Goal: Transaction & Acquisition: Book appointment/travel/reservation

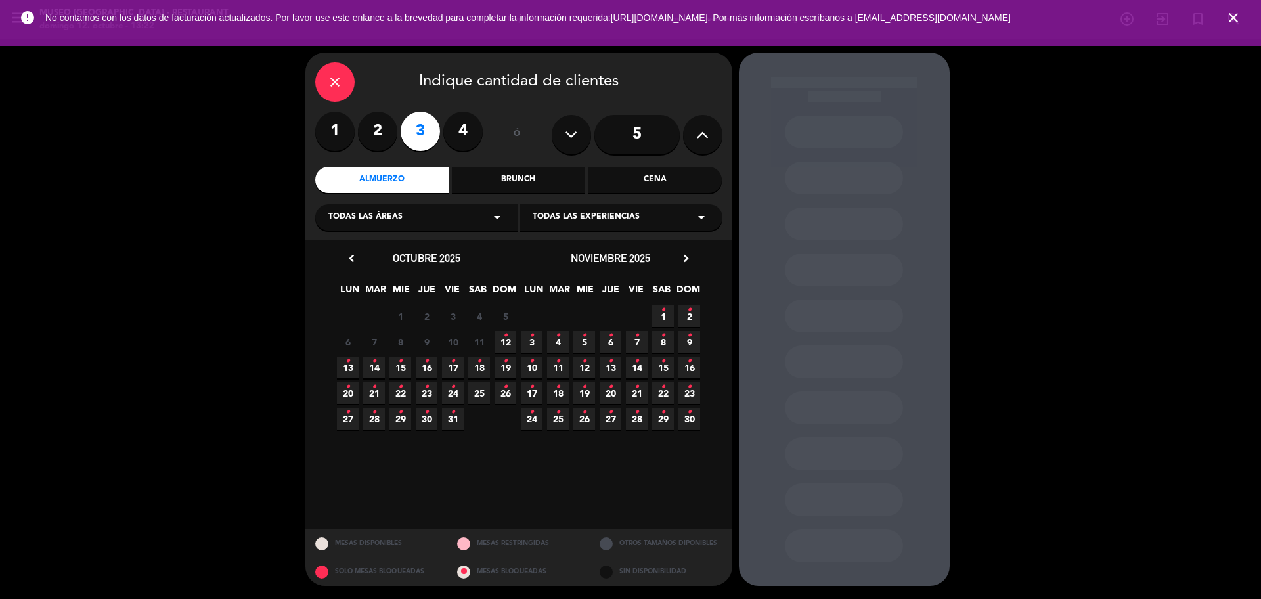
click at [507, 347] on span "12 •" at bounding box center [505, 342] width 22 height 22
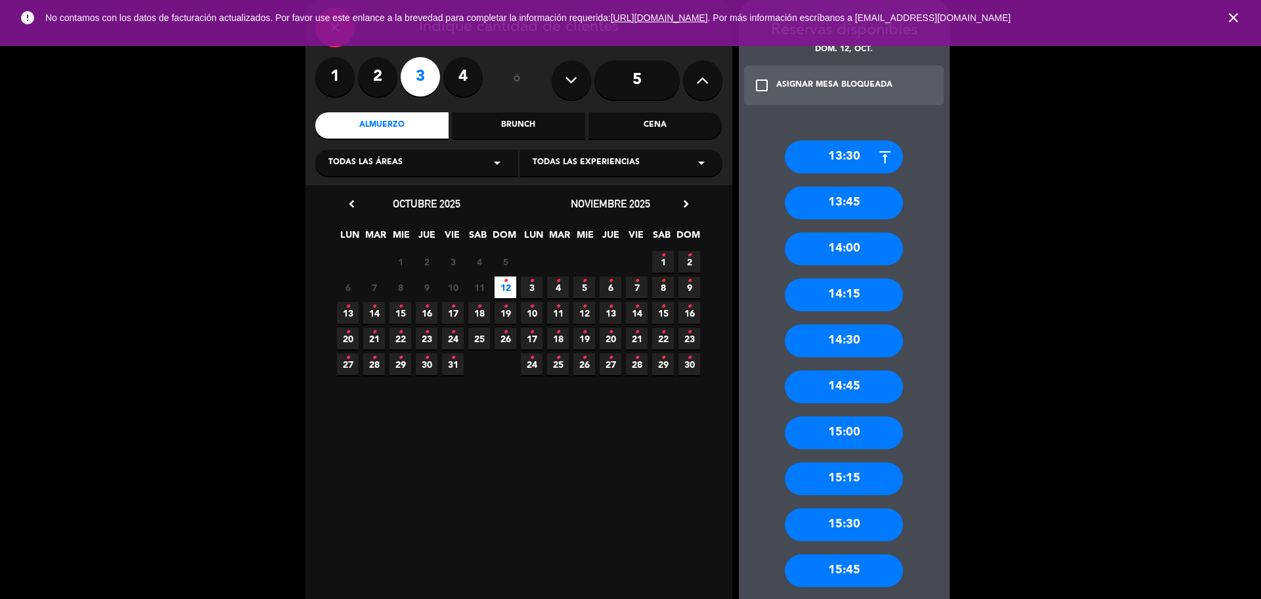
scroll to position [82, 0]
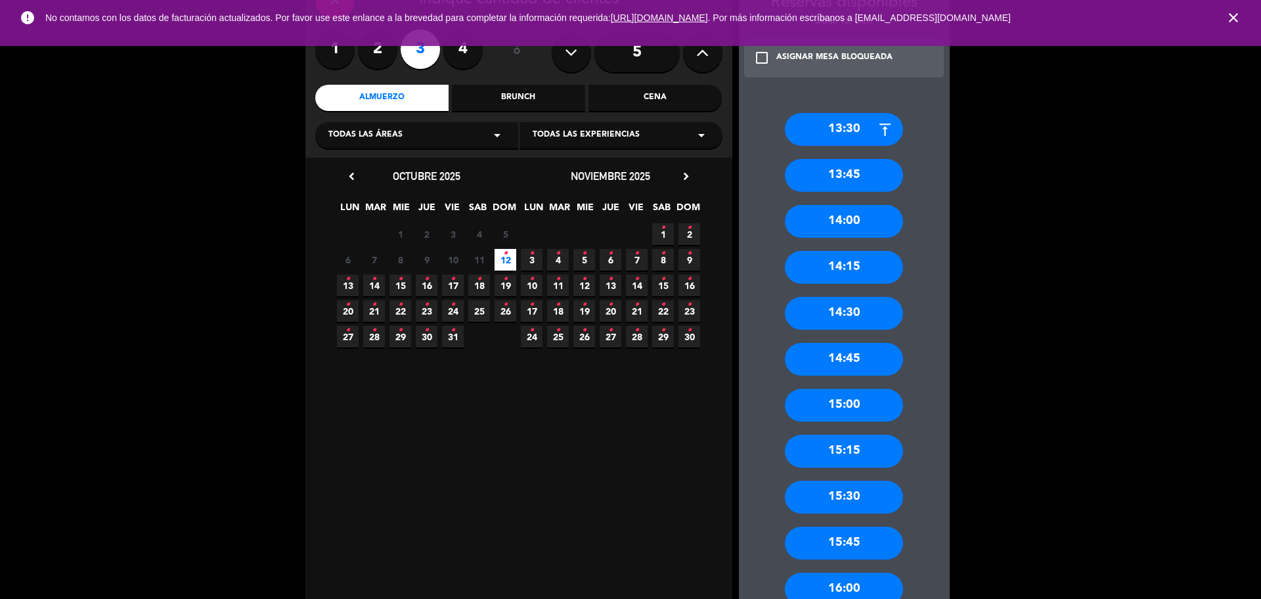
click at [873, 310] on div "14:30" at bounding box center [844, 313] width 118 height 33
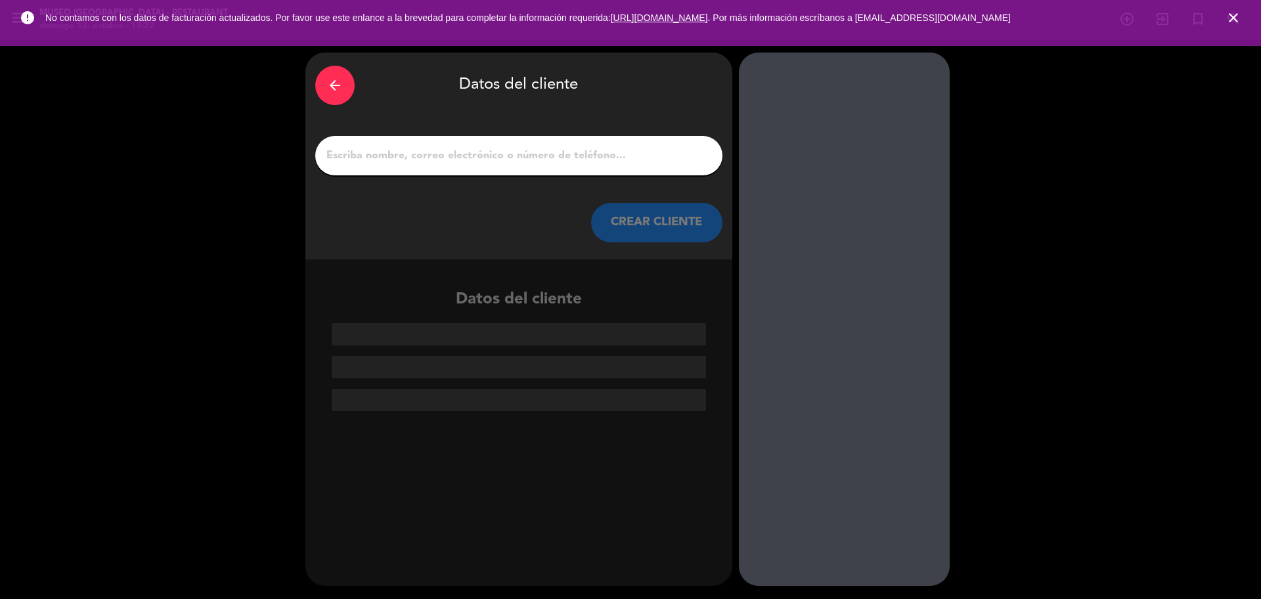
scroll to position [0, 0]
click at [483, 158] on input "1" at bounding box center [518, 155] width 387 height 18
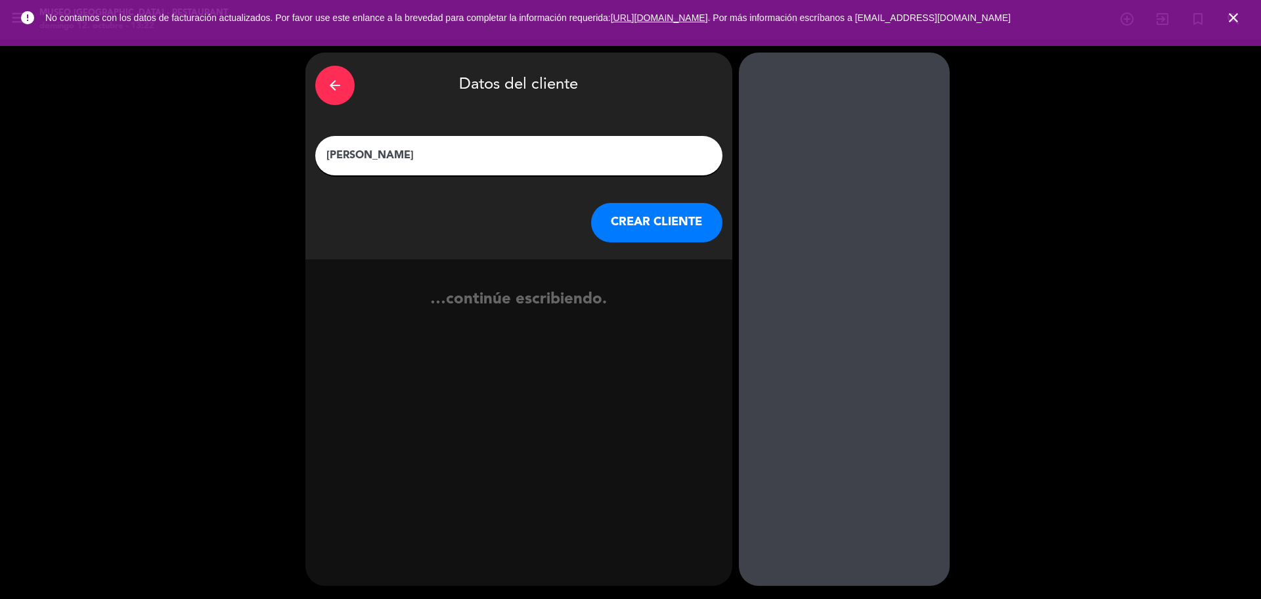
type input "[PERSON_NAME]"
click at [611, 213] on button "CREAR CLIENTE" at bounding box center [656, 222] width 131 height 39
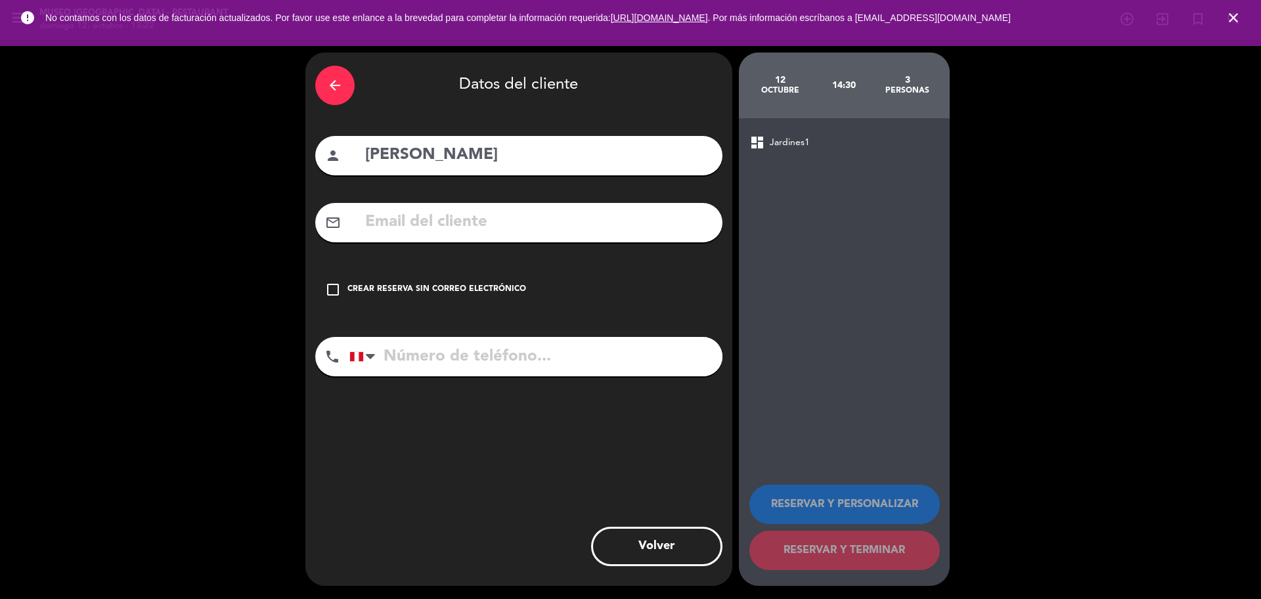
click at [418, 160] on input "[PERSON_NAME]" at bounding box center [538, 155] width 349 height 27
type input "[PERSON_NAME]"
click at [417, 218] on input "text" at bounding box center [538, 222] width 349 height 27
type input "LILIANTENCIO"
click at [508, 152] on input "[PERSON_NAME]" at bounding box center [538, 155] width 349 height 27
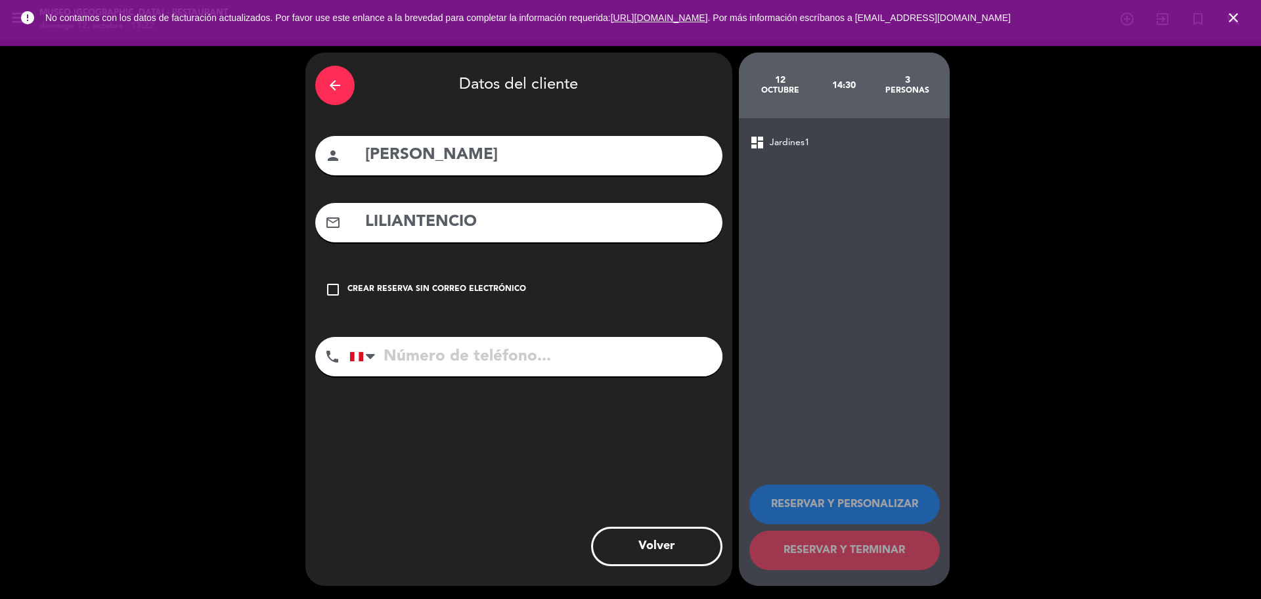
type input "[PERSON_NAME]"
click at [517, 237] on div "mail_outline LILIANTENCIO" at bounding box center [518, 222] width 407 height 39
click at [518, 230] on input "LILIANTENCIO" at bounding box center [538, 222] width 349 height 27
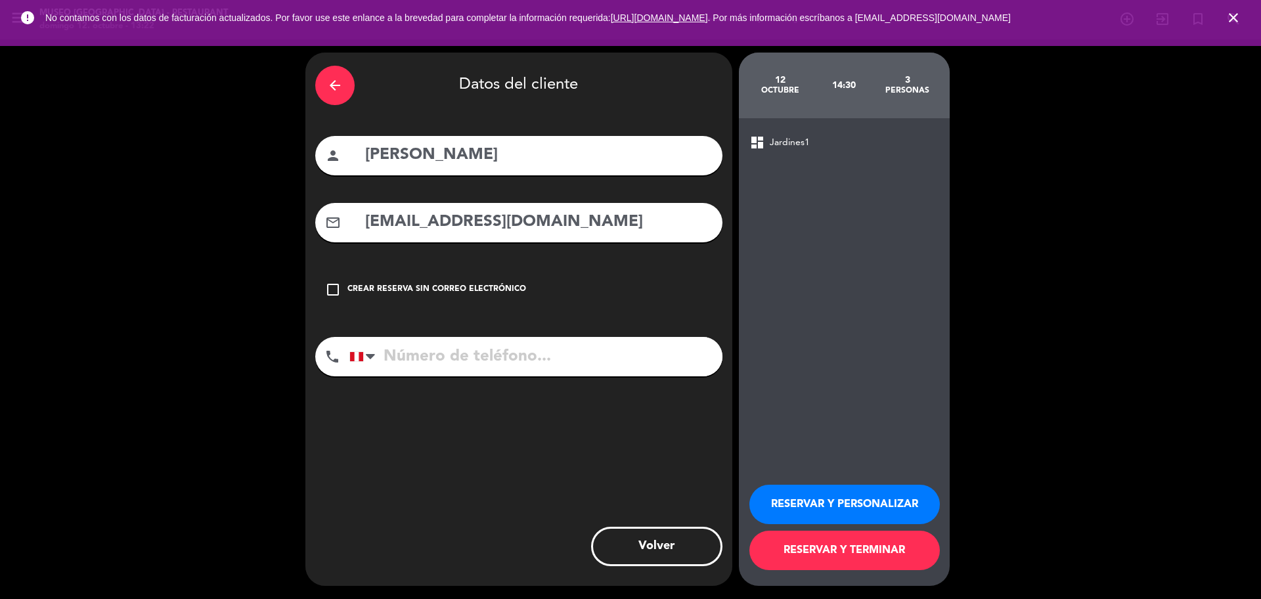
type input "[EMAIL_ADDRESS][DOMAIN_NAME]"
click at [498, 357] on input "tel" at bounding box center [535, 356] width 373 height 39
type input "986644172"
click at [862, 486] on button "RESERVAR Y PERSONALIZAR" at bounding box center [844, 504] width 190 height 39
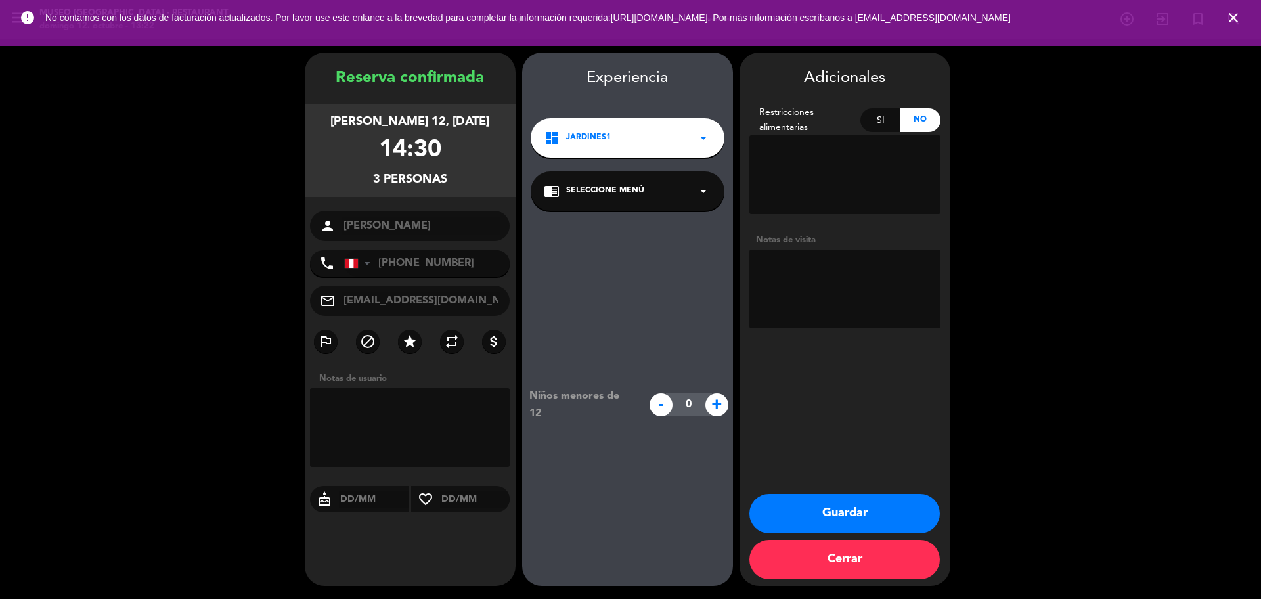
click at [589, 192] on span "Seleccione Menú" at bounding box center [605, 191] width 78 height 13
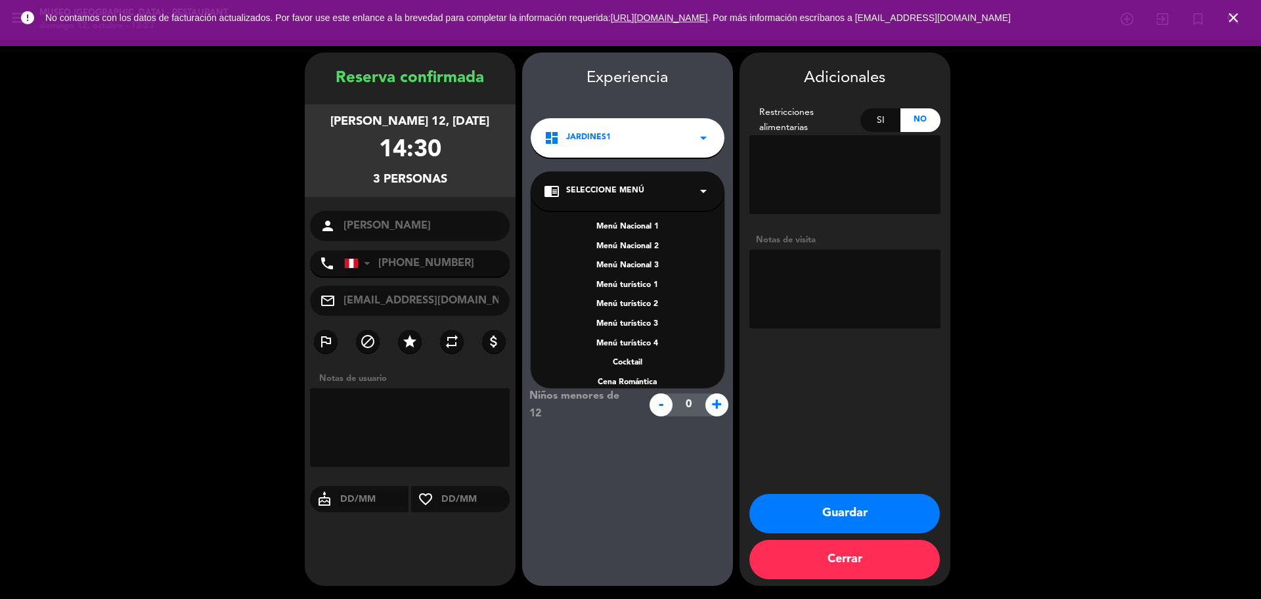
scroll to position [169, 0]
click at [642, 314] on div "A la carta" at bounding box center [627, 310] width 167 height 13
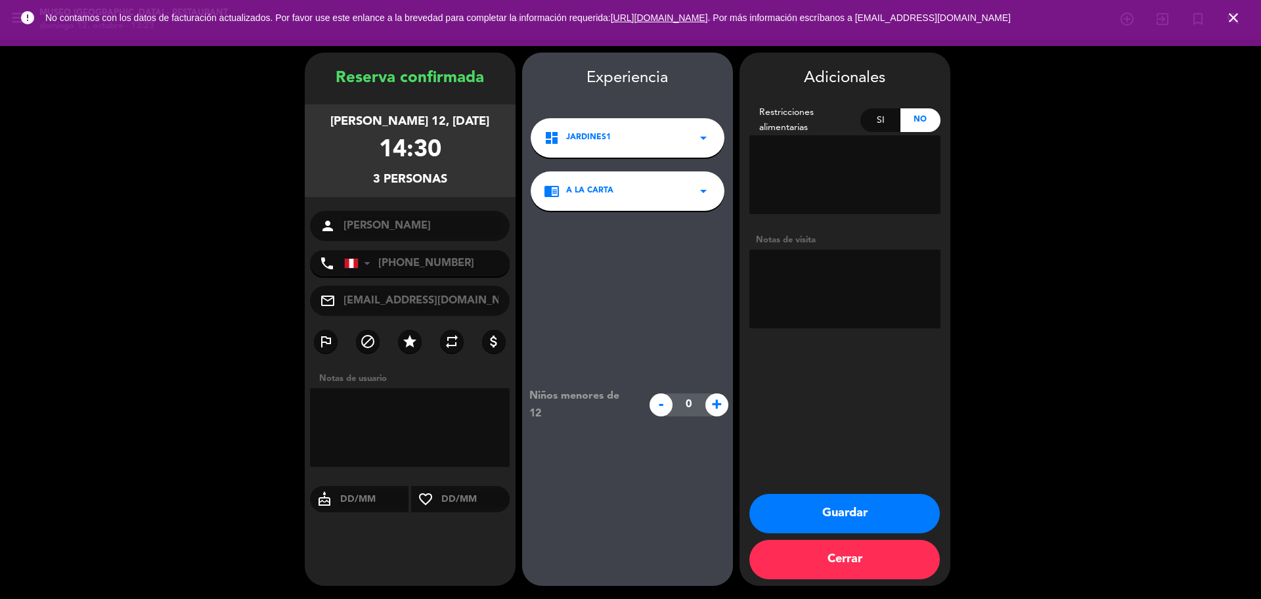
click at [847, 282] on textarea at bounding box center [844, 289] width 191 height 79
click at [907, 267] on textarea at bounding box center [844, 289] width 191 height 79
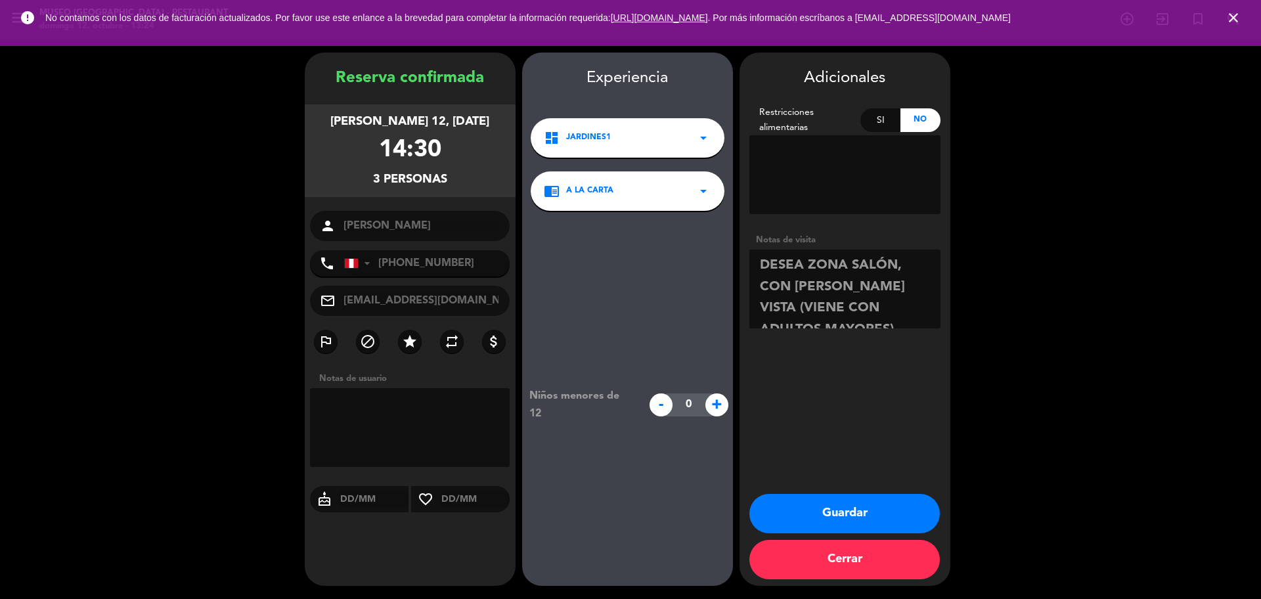
type textarea "DESEA ZONA SALÓN, CON [PERSON_NAME] VISTA (VIENE CON ADULTOS MAYORES)"
click at [826, 514] on button "Guardar" at bounding box center [844, 513] width 190 height 39
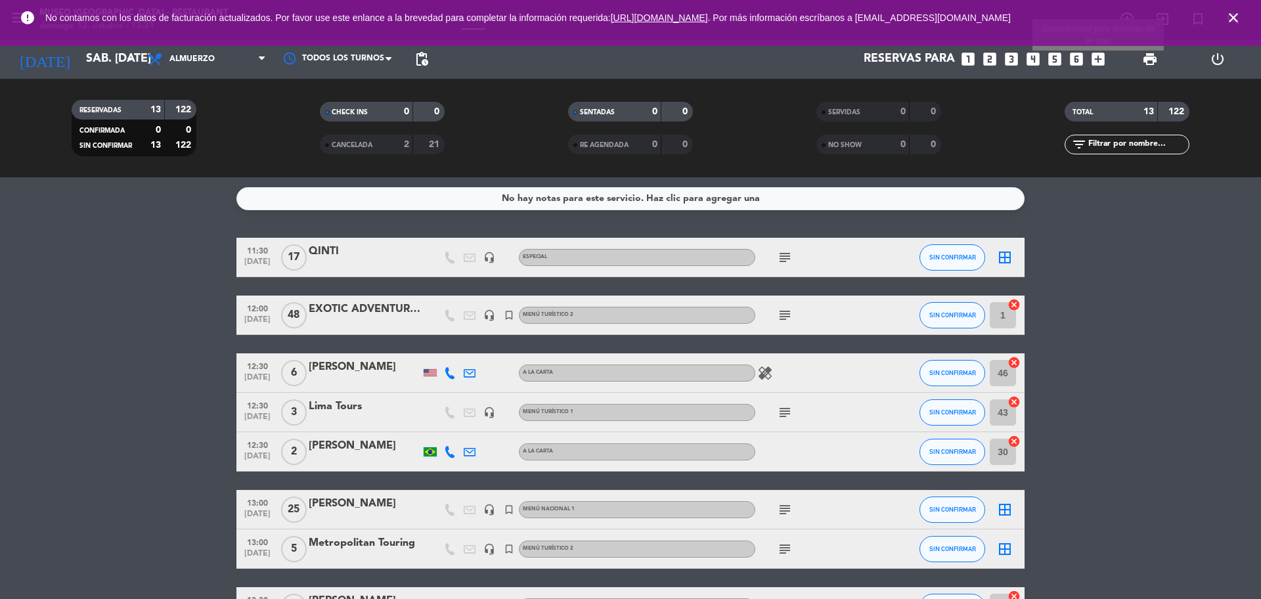
click at [1097, 60] on icon "add_box" at bounding box center [1097, 59] width 17 height 17
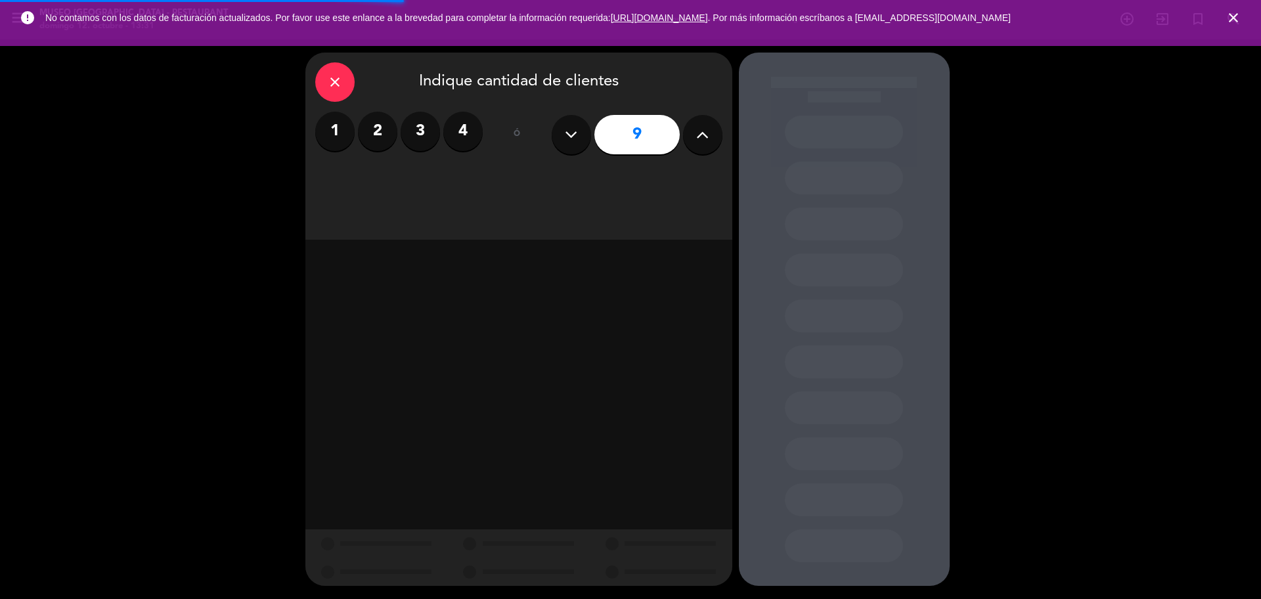
click at [691, 142] on button at bounding box center [702, 134] width 39 height 39
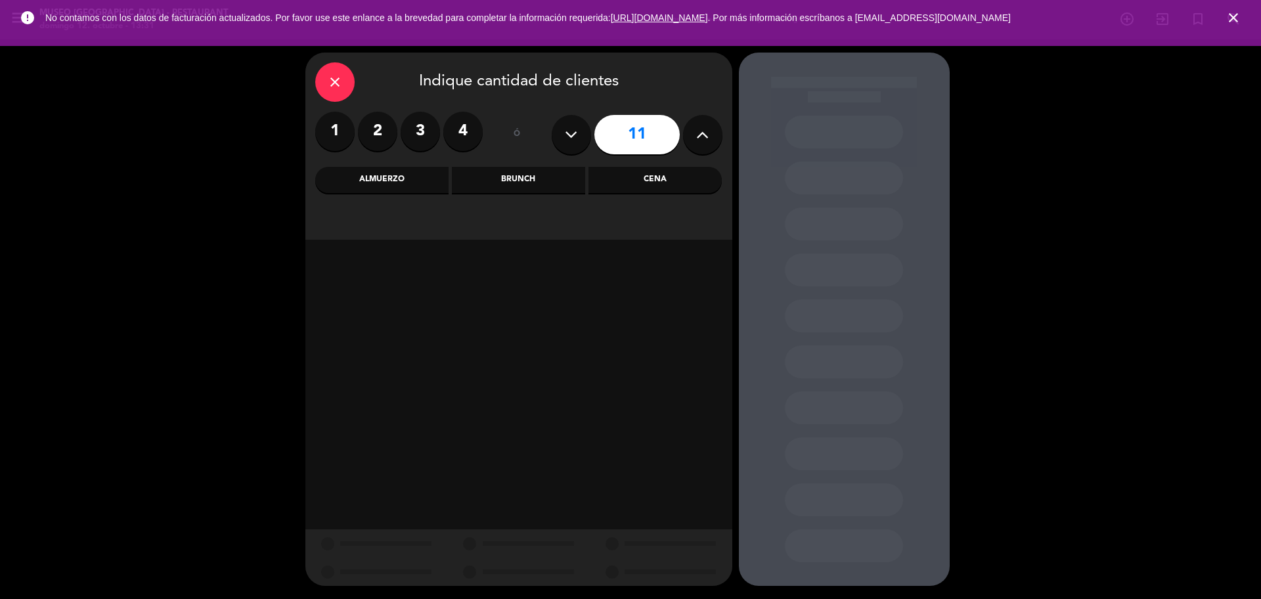
click at [687, 152] on div "11" at bounding box center [637, 135] width 171 height 46
click at [702, 135] on icon at bounding box center [702, 135] width 12 height 20
type input "12"
click at [677, 176] on div "Cena" at bounding box center [654, 180] width 133 height 26
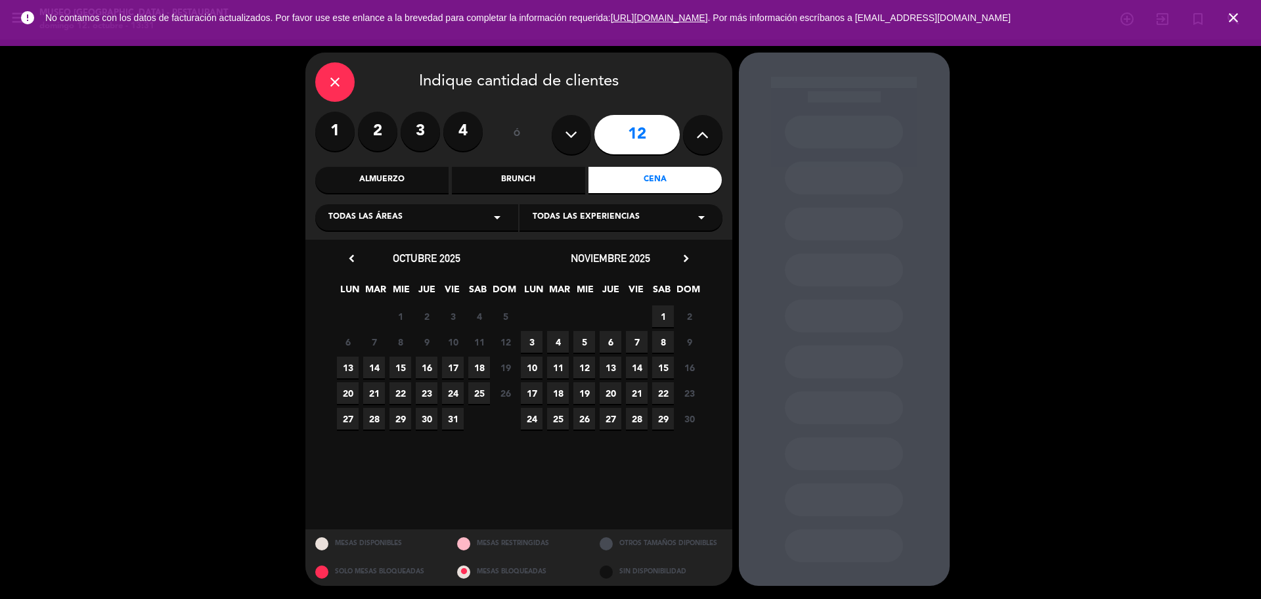
click at [358, 364] on div "13 14 15 16 17 18 19 Cerrado" at bounding box center [427, 368] width 184 height 26
click at [344, 365] on span "13" at bounding box center [348, 368] width 22 height 22
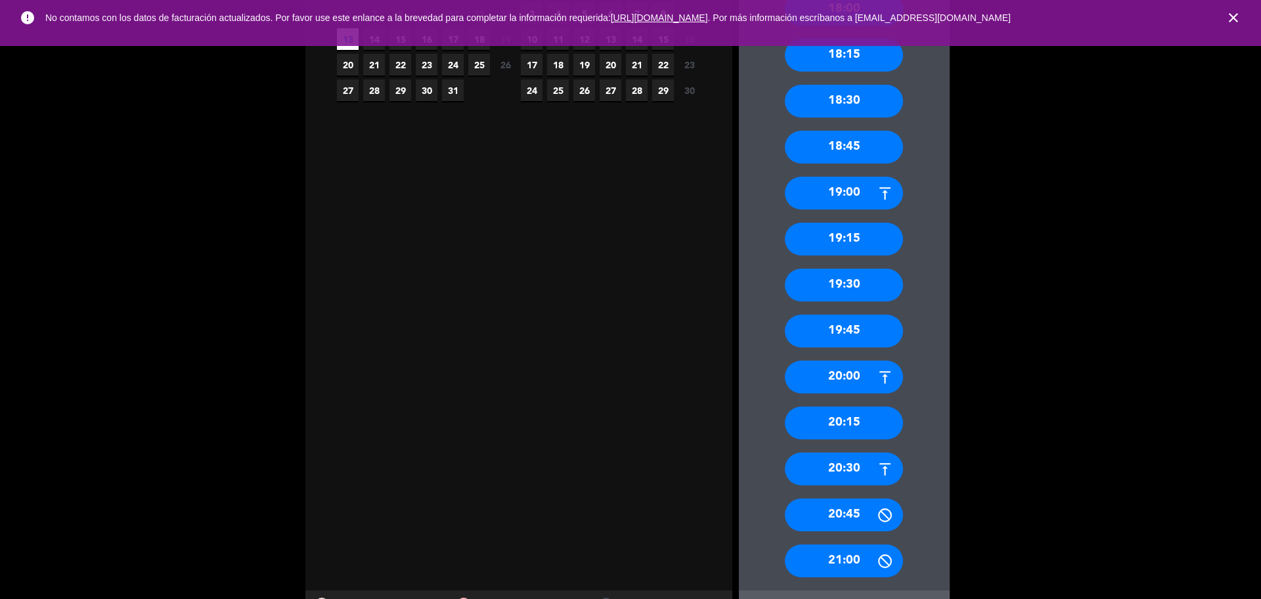
scroll to position [389, 0]
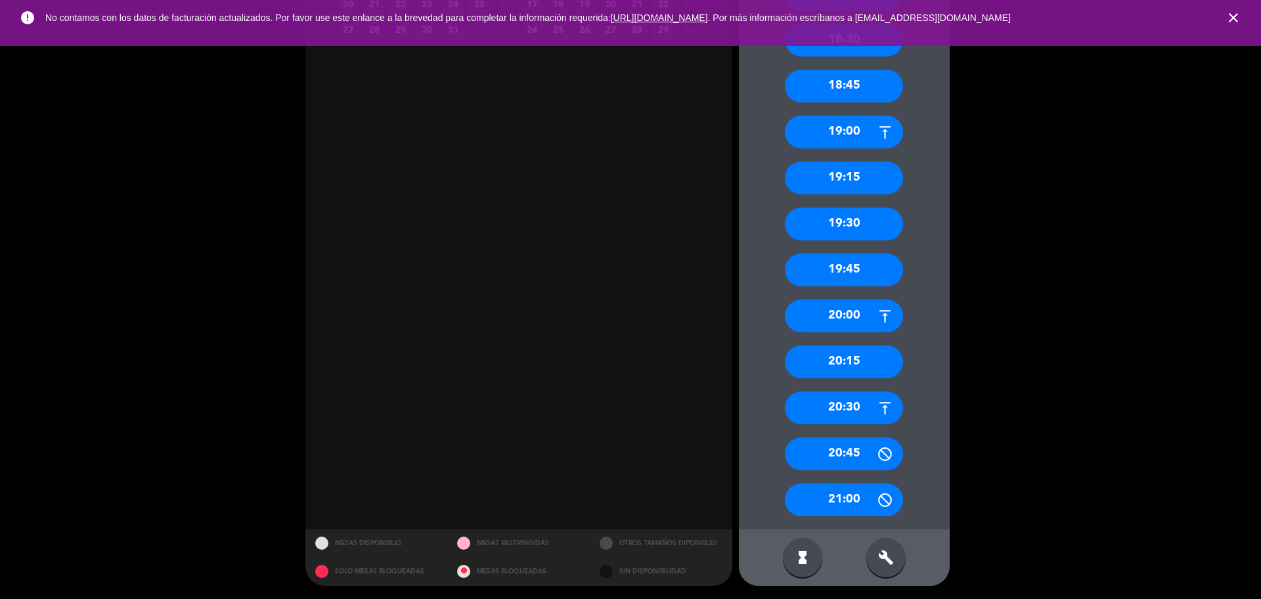
click at [862, 226] on div "19:30" at bounding box center [844, 223] width 118 height 33
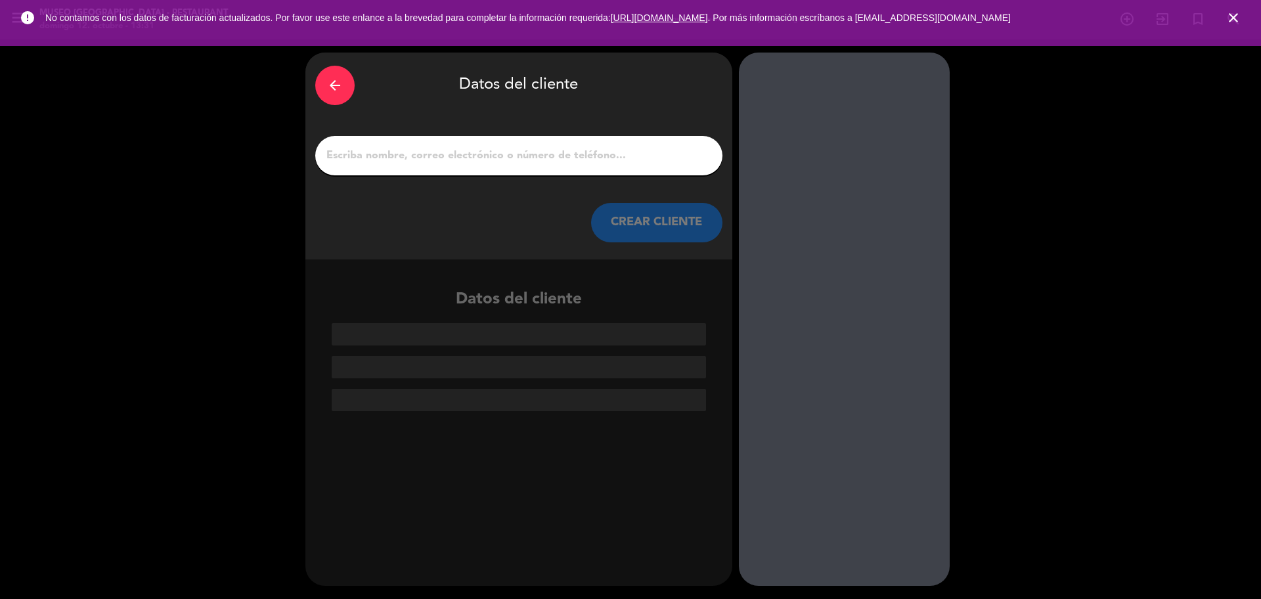
scroll to position [0, 0]
click at [530, 163] on input "1" at bounding box center [518, 155] width 387 height 18
paste input "[PERSON_NAME] Loyola [PERSON_NAME]"
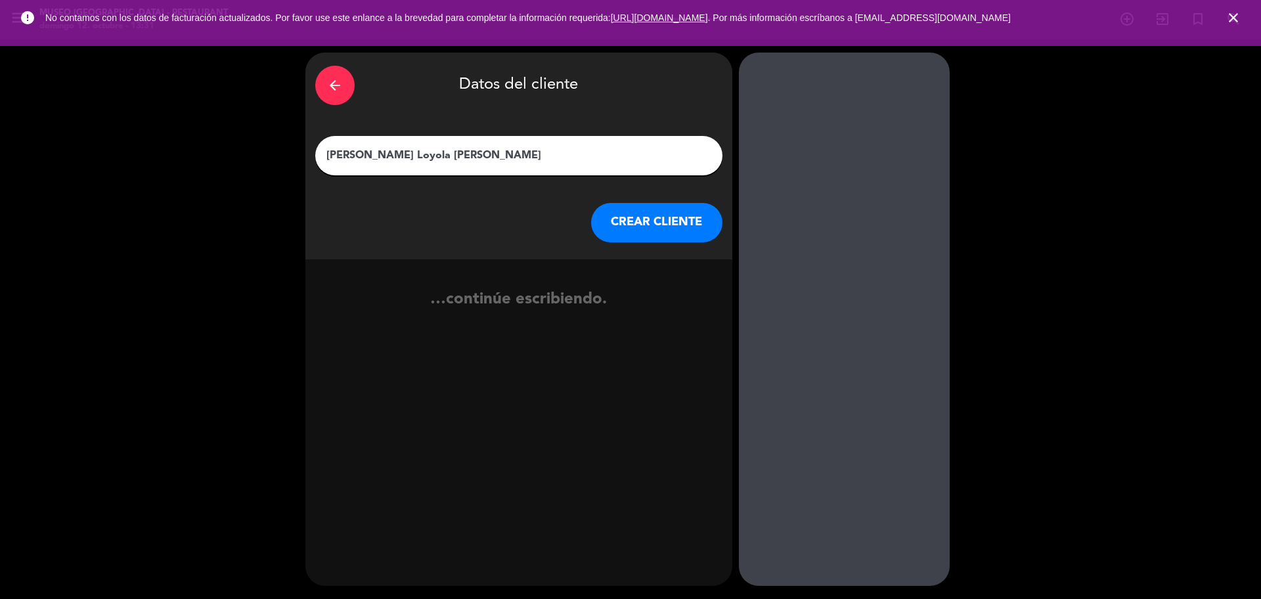
type input "[PERSON_NAME] Loyola [PERSON_NAME]"
click at [640, 223] on button "CREAR CLIENTE" at bounding box center [656, 222] width 131 height 39
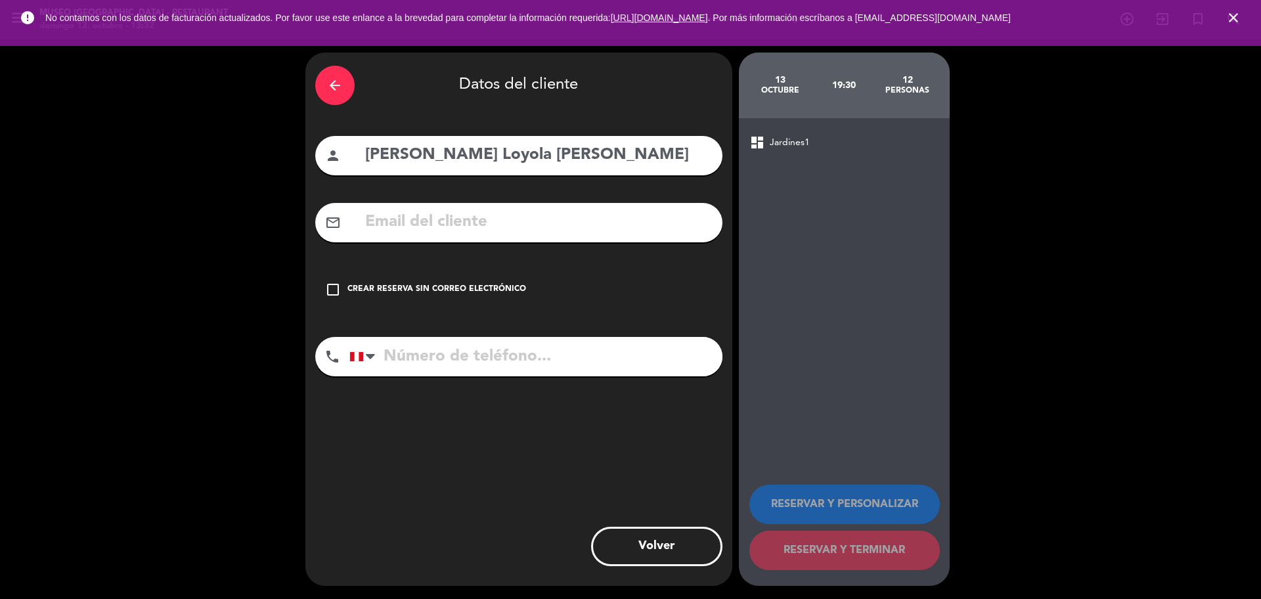
paste input "[EMAIL_ADDRESS][DOMAIN_NAME]"
click at [449, 230] on input "[EMAIL_ADDRESS][DOMAIN_NAME]" at bounding box center [538, 222] width 349 height 27
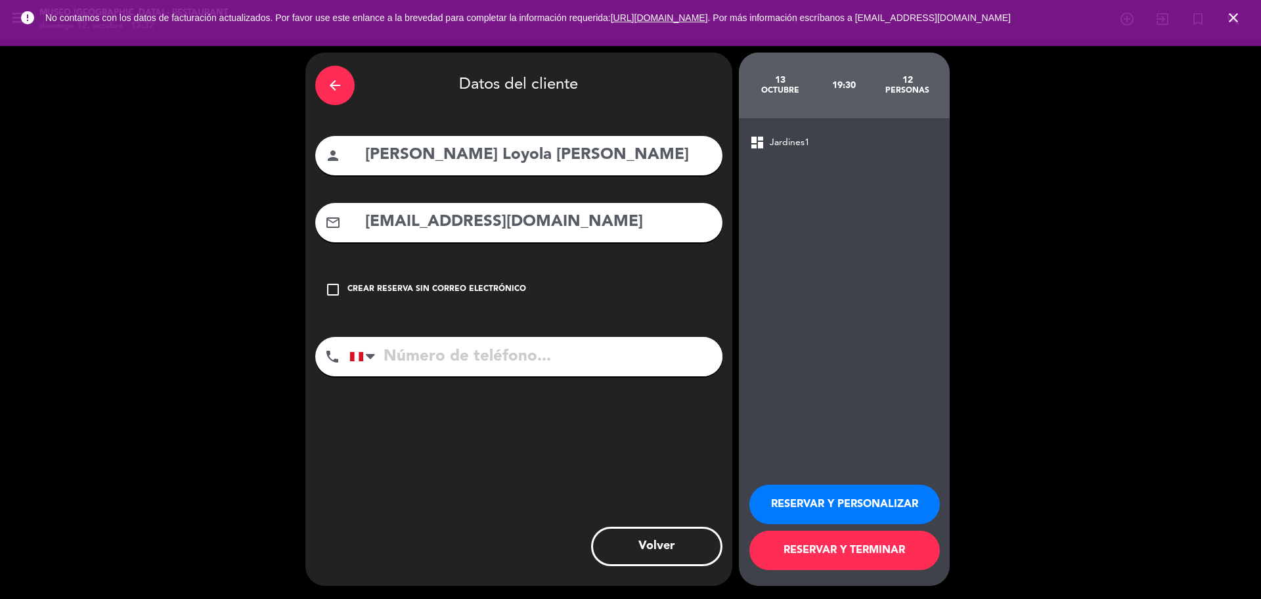
type input "[EMAIL_ADDRESS][DOMAIN_NAME]"
click at [440, 368] on input "tel" at bounding box center [535, 356] width 373 height 39
paste input "932117416"
type input "932117416"
click at [896, 495] on button "RESERVAR Y PERSONALIZAR" at bounding box center [844, 504] width 190 height 39
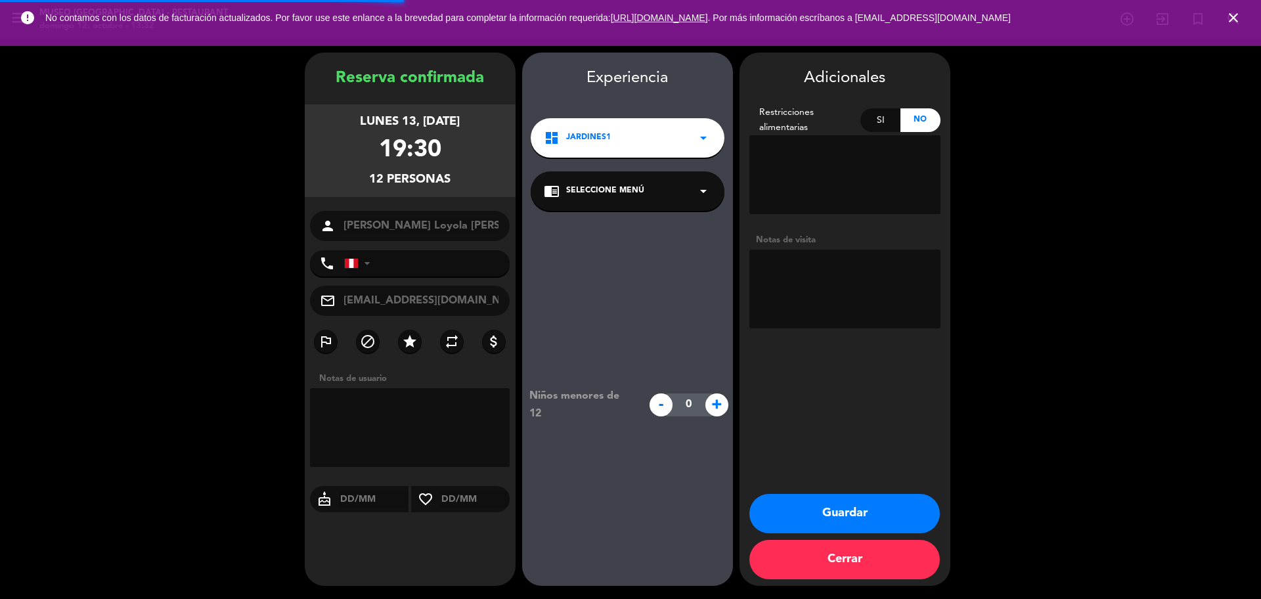
type input "[PHONE_NUMBER]"
click at [630, 202] on div "chrome_reader_mode Seleccione Menú arrow_drop_down" at bounding box center [628, 190] width 194 height 39
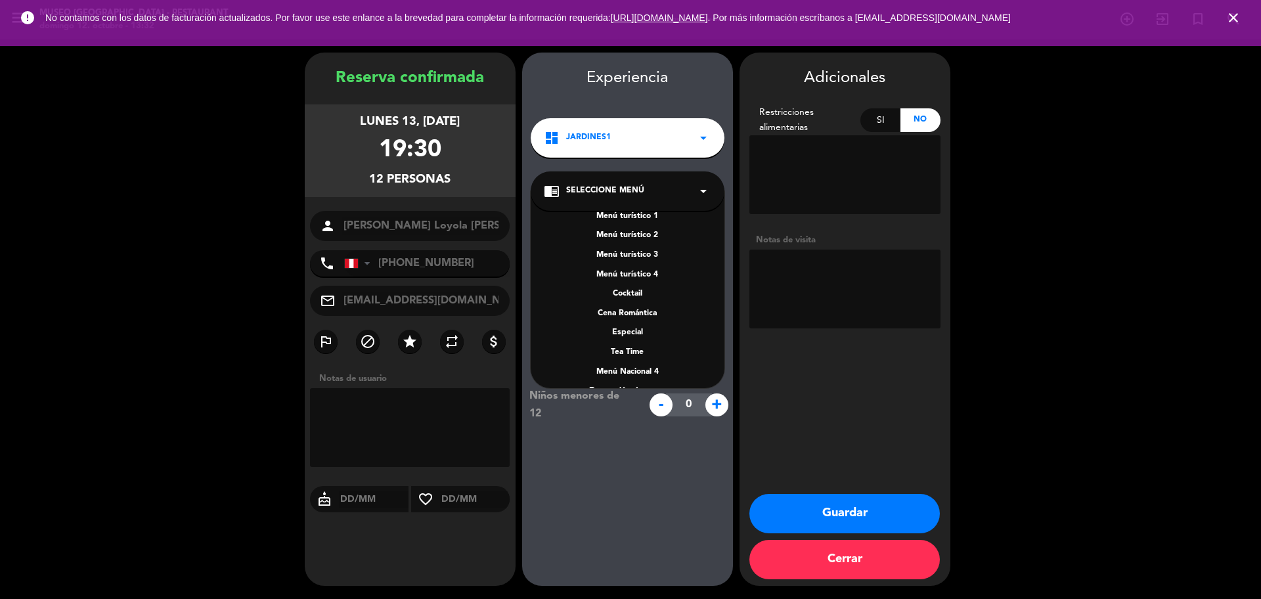
scroll to position [188, 0]
click at [641, 309] on div "A la carta" at bounding box center [627, 310] width 167 height 13
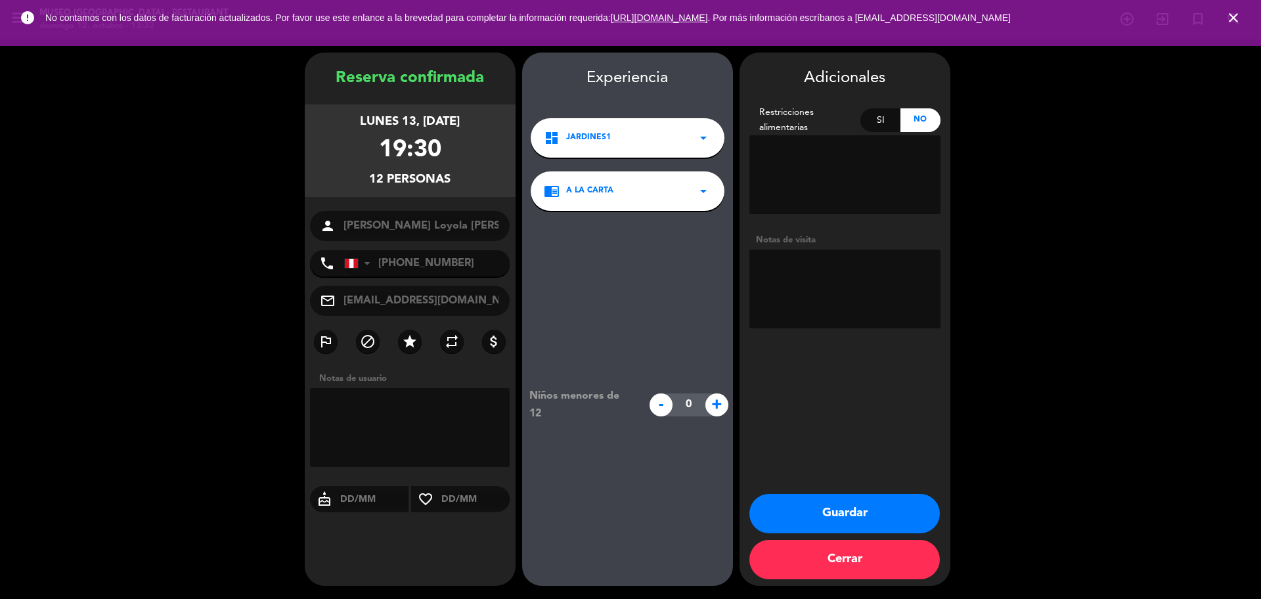
click at [796, 292] on textarea at bounding box center [844, 289] width 191 height 79
paste textarea "Alergias: Ninguna"
type textarea "Alergias: Ninguna desea RT"
drag, startPoint x: 794, startPoint y: 509, endPoint x: 792, endPoint y: 502, distance: 7.1
click at [793, 510] on button "Guardar" at bounding box center [844, 513] width 190 height 39
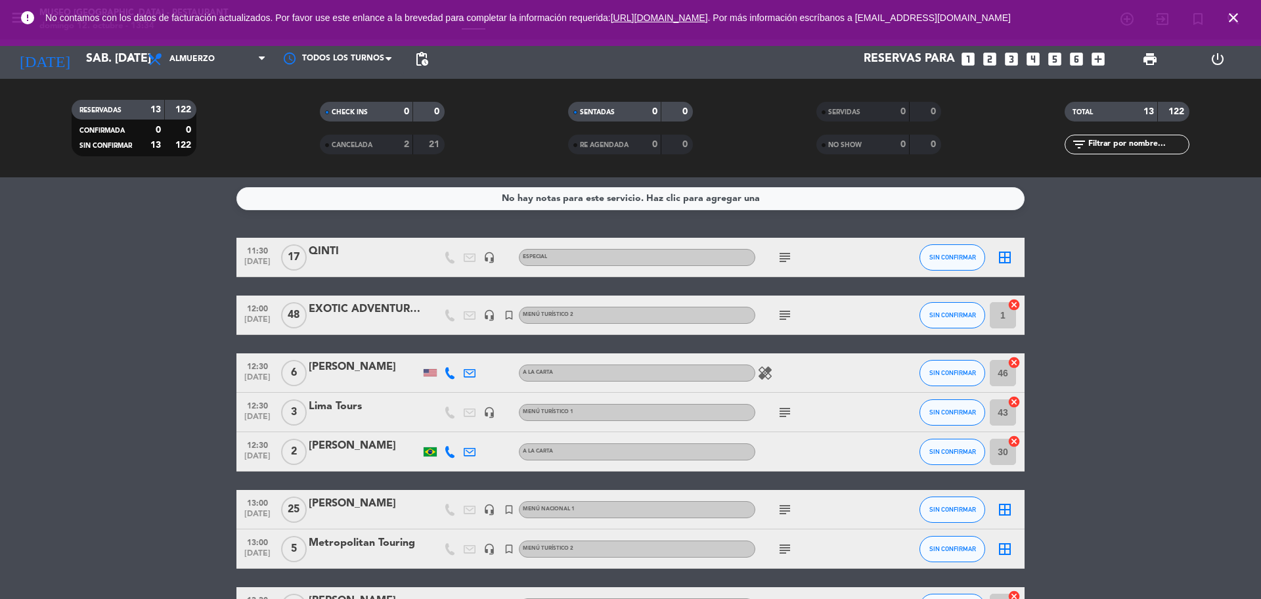
drag, startPoint x: 777, startPoint y: 511, endPoint x: 783, endPoint y: 516, distance: 7.5
click at [778, 511] on icon "subject" at bounding box center [785, 510] width 16 height 16
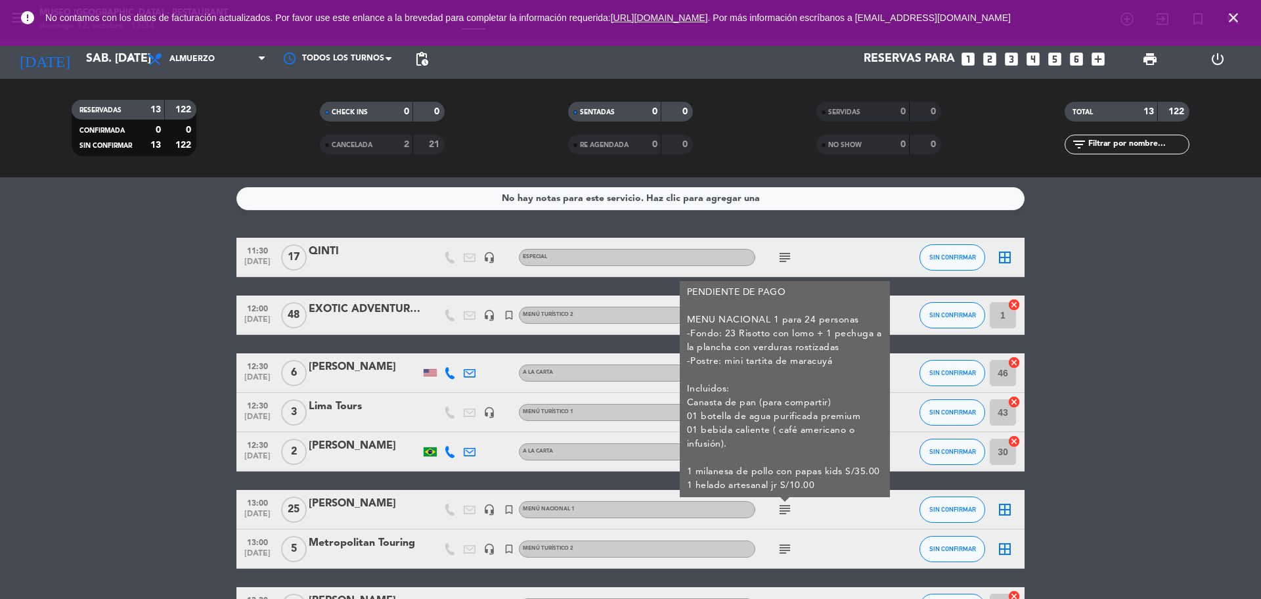
click at [783, 516] on icon "subject" at bounding box center [785, 510] width 16 height 16
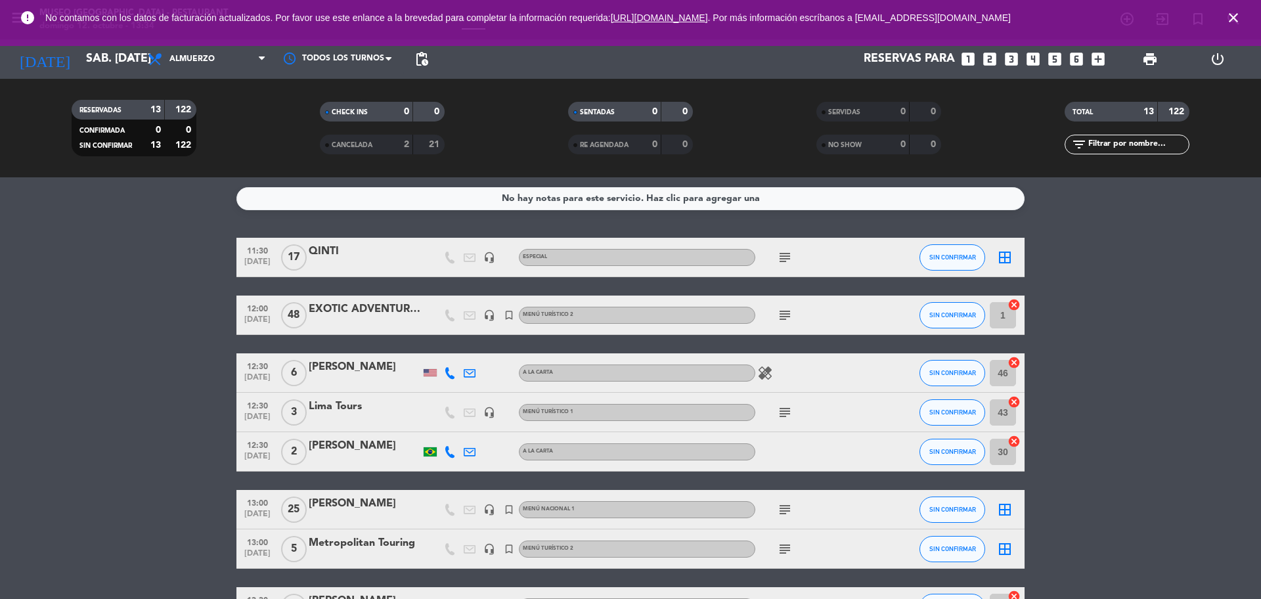
click at [783, 516] on icon "subject" at bounding box center [785, 510] width 16 height 16
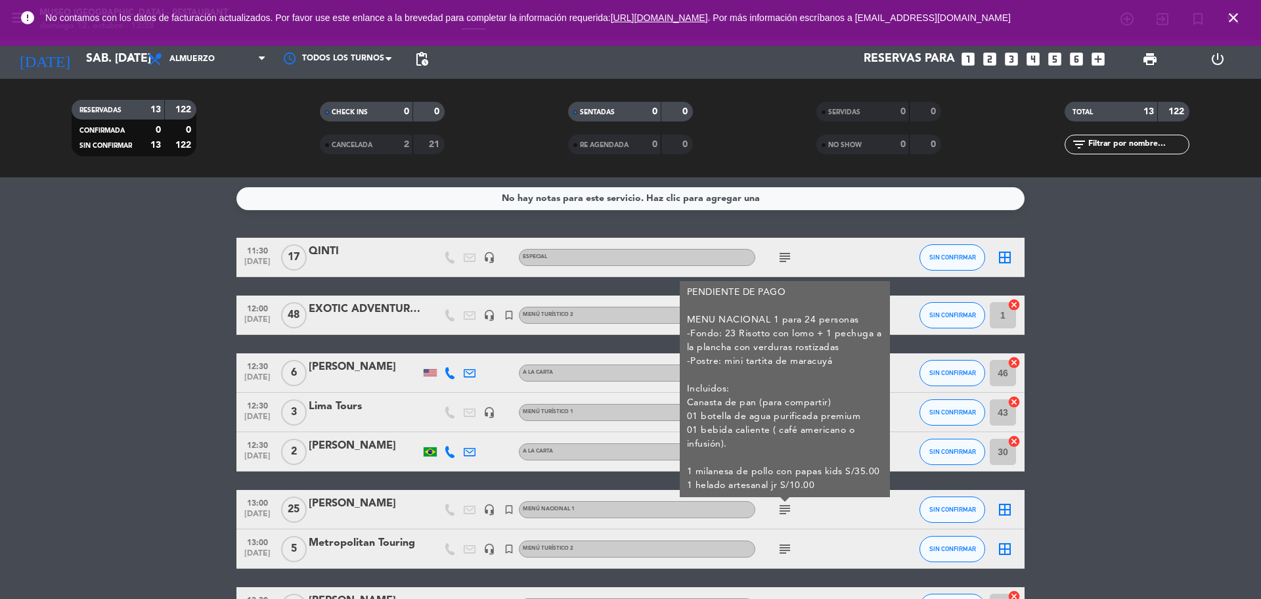
click at [1055, 60] on icon "looks_5" at bounding box center [1054, 59] width 17 height 17
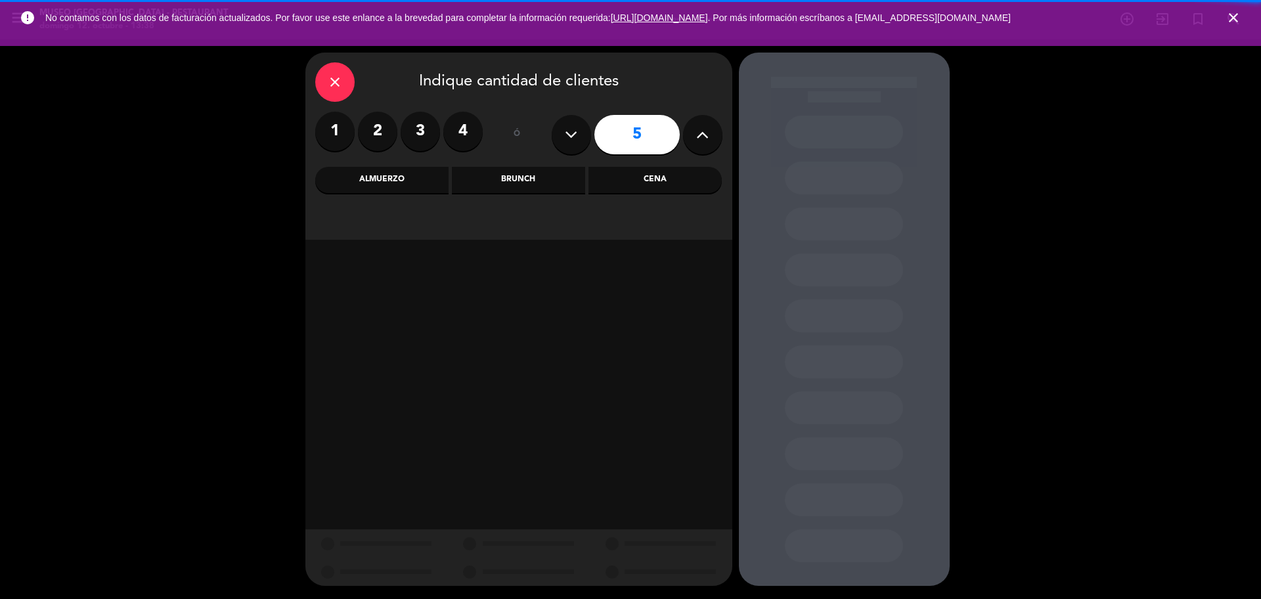
click at [419, 186] on div "Almuerzo" at bounding box center [381, 180] width 133 height 26
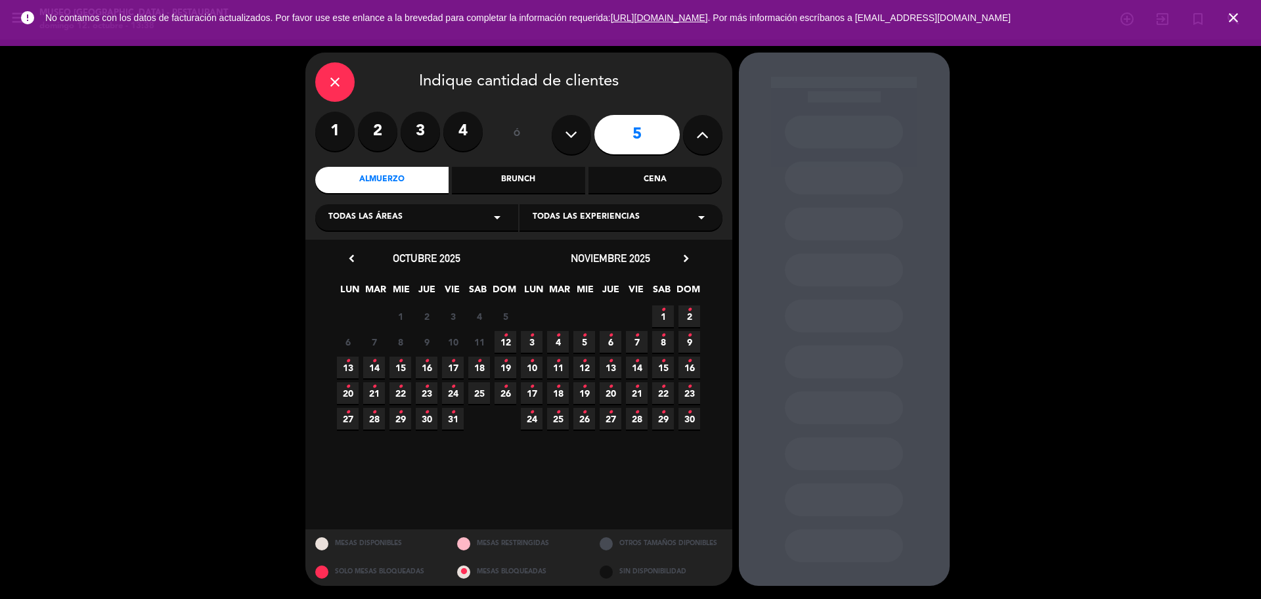
click at [346, 363] on icon "•" at bounding box center [347, 361] width 5 height 21
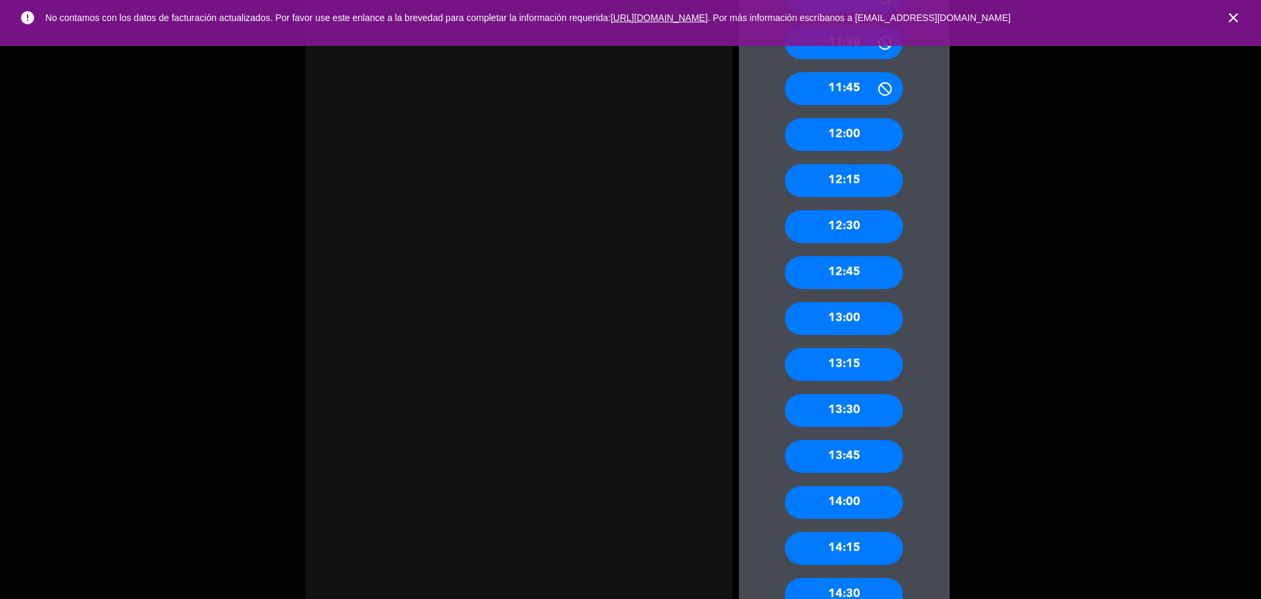
scroll to position [739, 0]
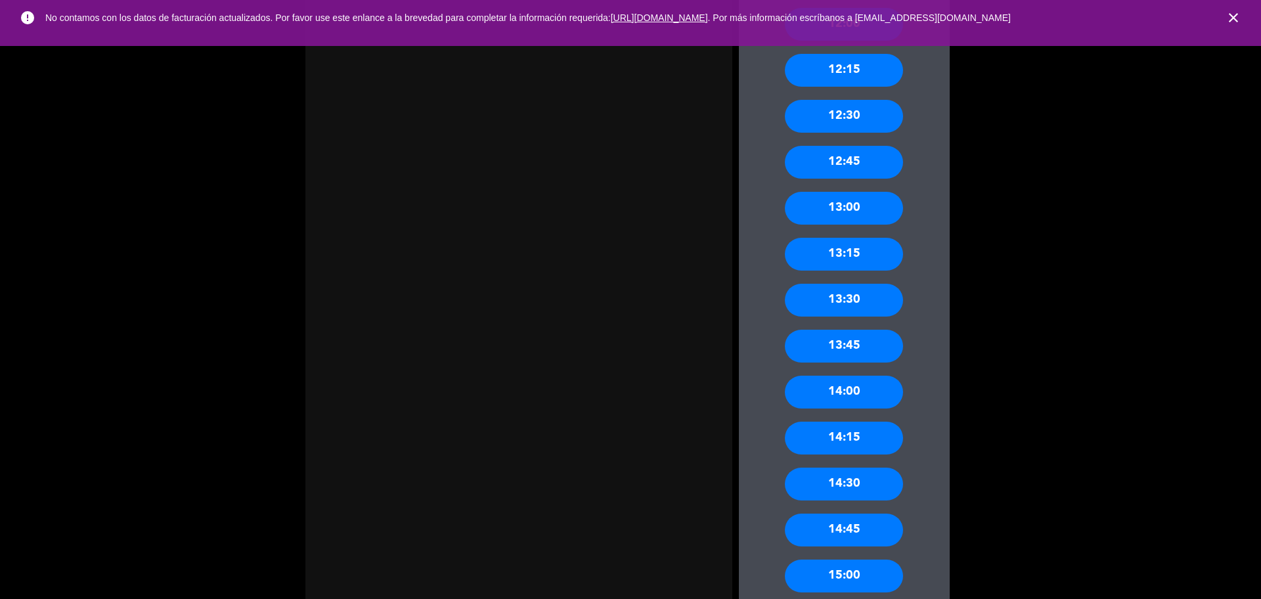
click at [863, 295] on div "13:30" at bounding box center [844, 300] width 118 height 33
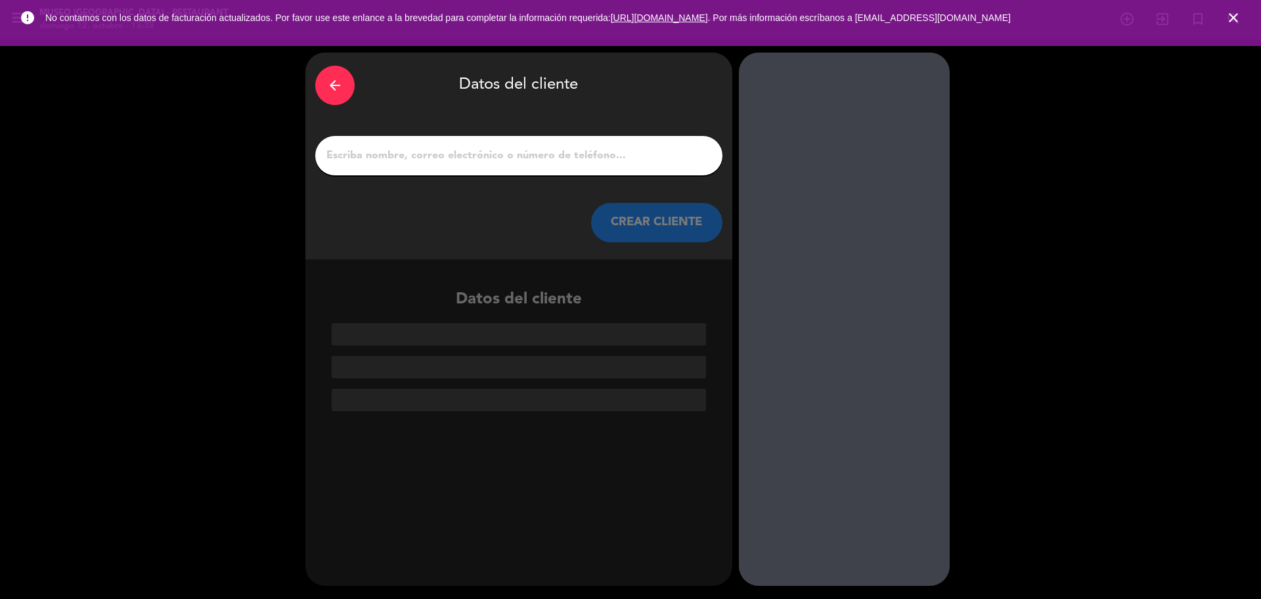
click at [508, 157] on input "1" at bounding box center [518, 155] width 387 height 18
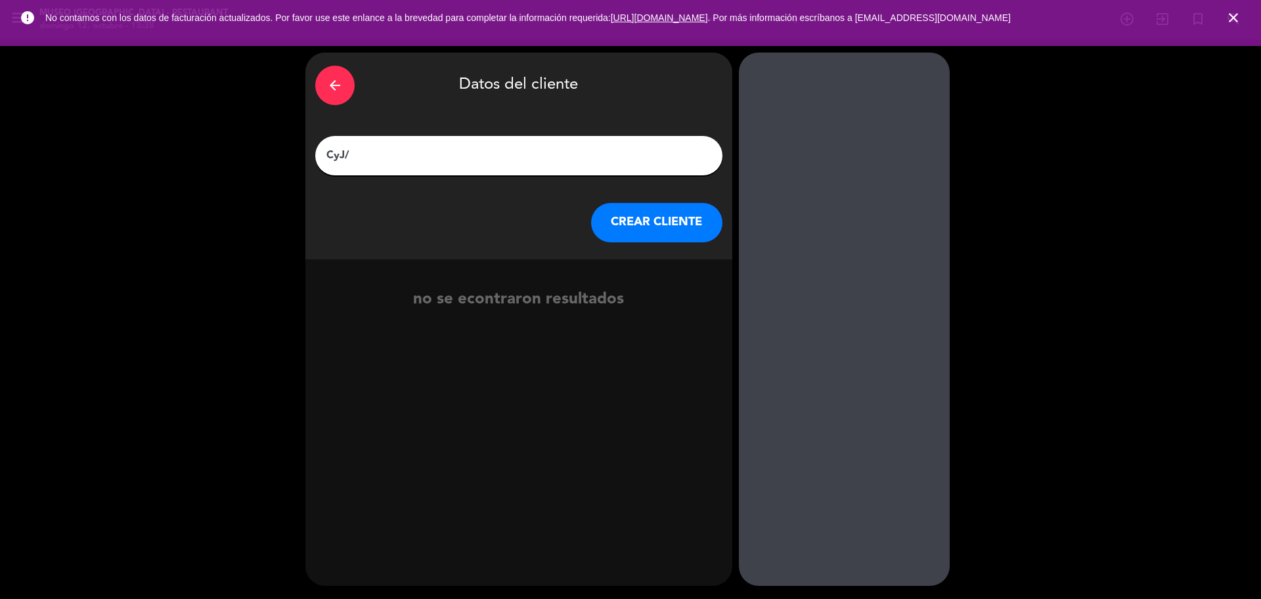
paste input "[PERSON_NAME] X 4"
type input "CyJ/[PERSON_NAME] X 4"
click at [620, 230] on button "CREAR CLIENTE" at bounding box center [656, 222] width 131 height 39
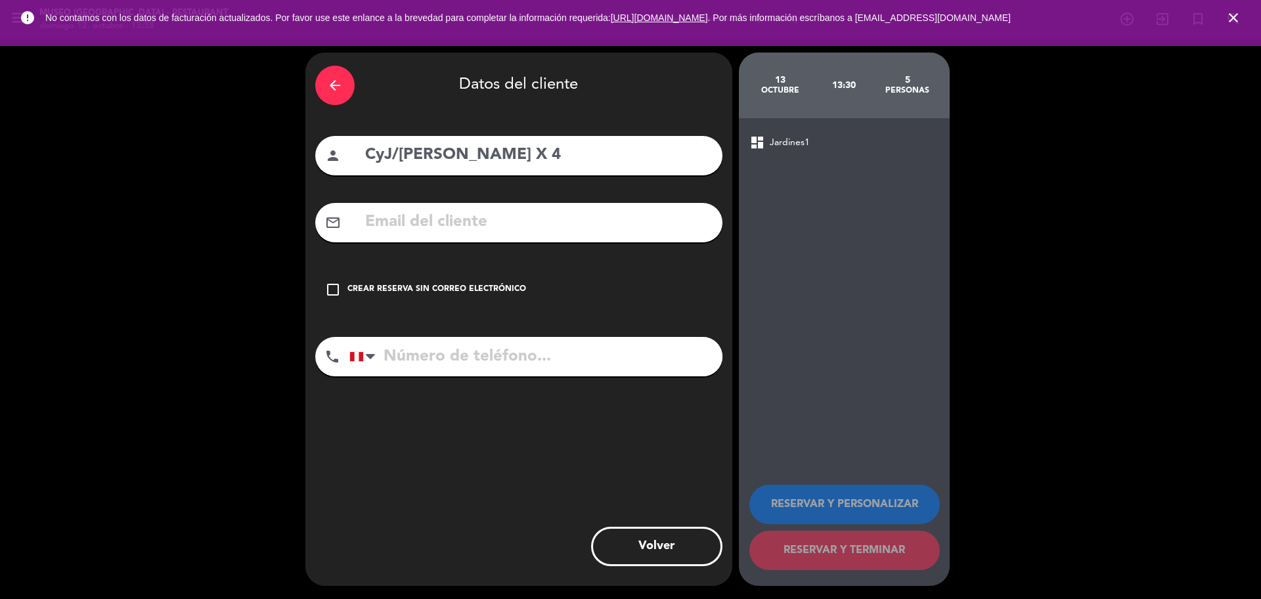
click at [452, 300] on div "check_box_outline_blank Crear reserva sin correo electrónico" at bounding box center [518, 289] width 407 height 39
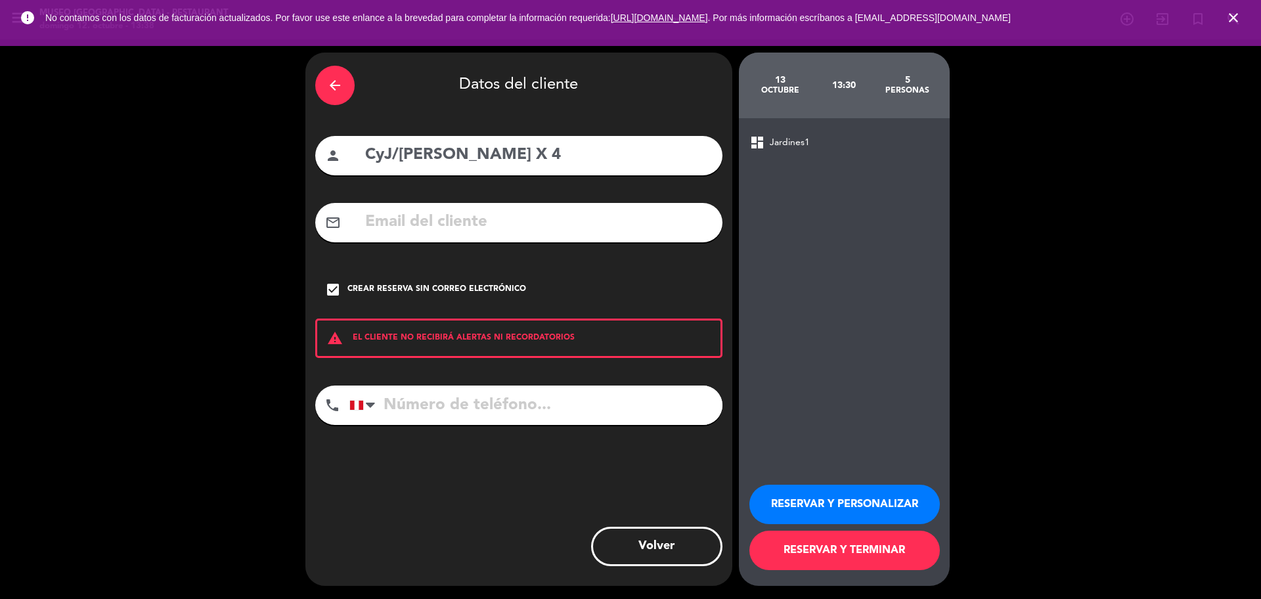
click at [836, 502] on button "RESERVAR Y PERSONALIZAR" at bounding box center [844, 504] width 190 height 39
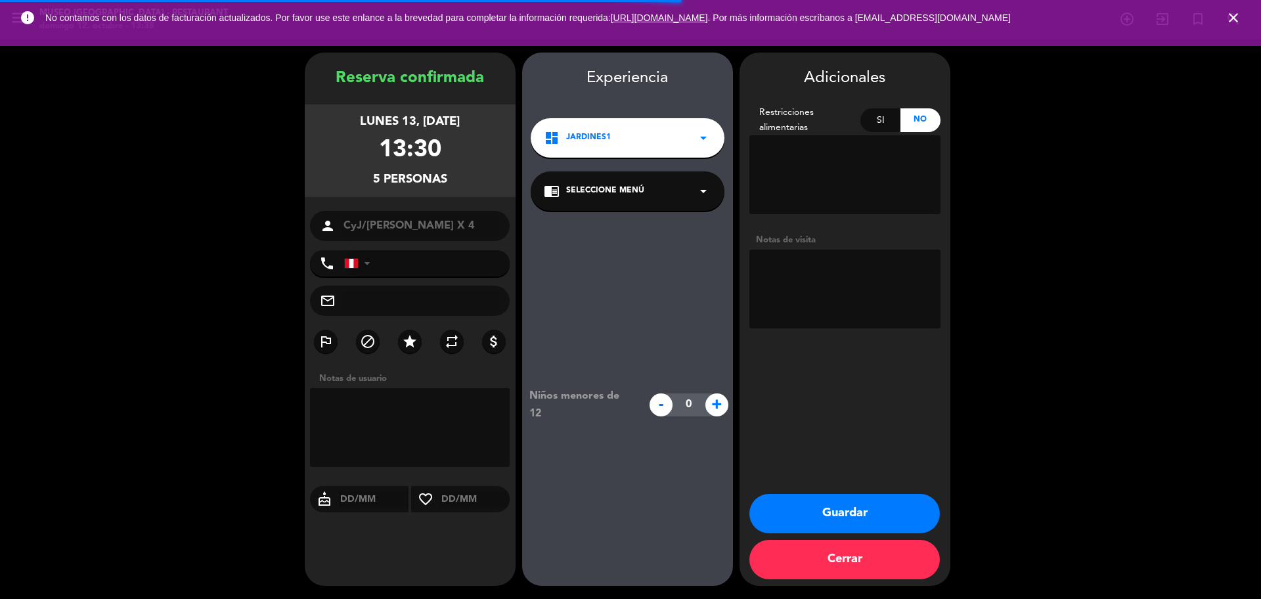
drag, startPoint x: 631, startPoint y: 185, endPoint x: 624, endPoint y: 184, distance: 6.7
click at [630, 185] on span "Seleccione Menú" at bounding box center [605, 191] width 78 height 13
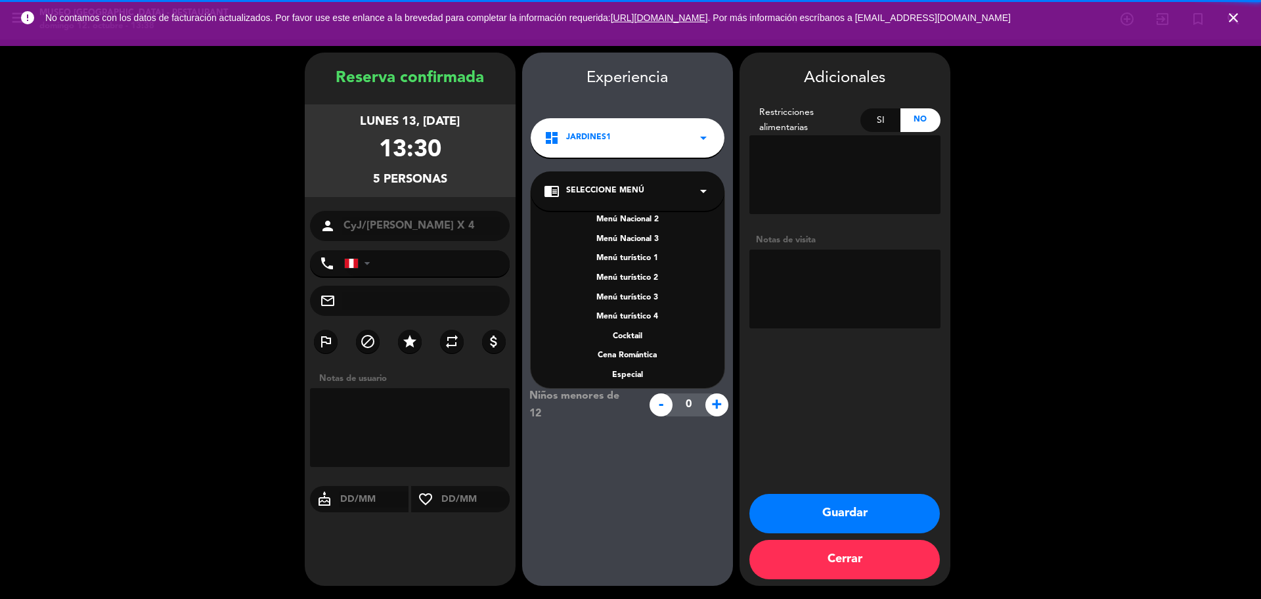
scroll to position [82, 0]
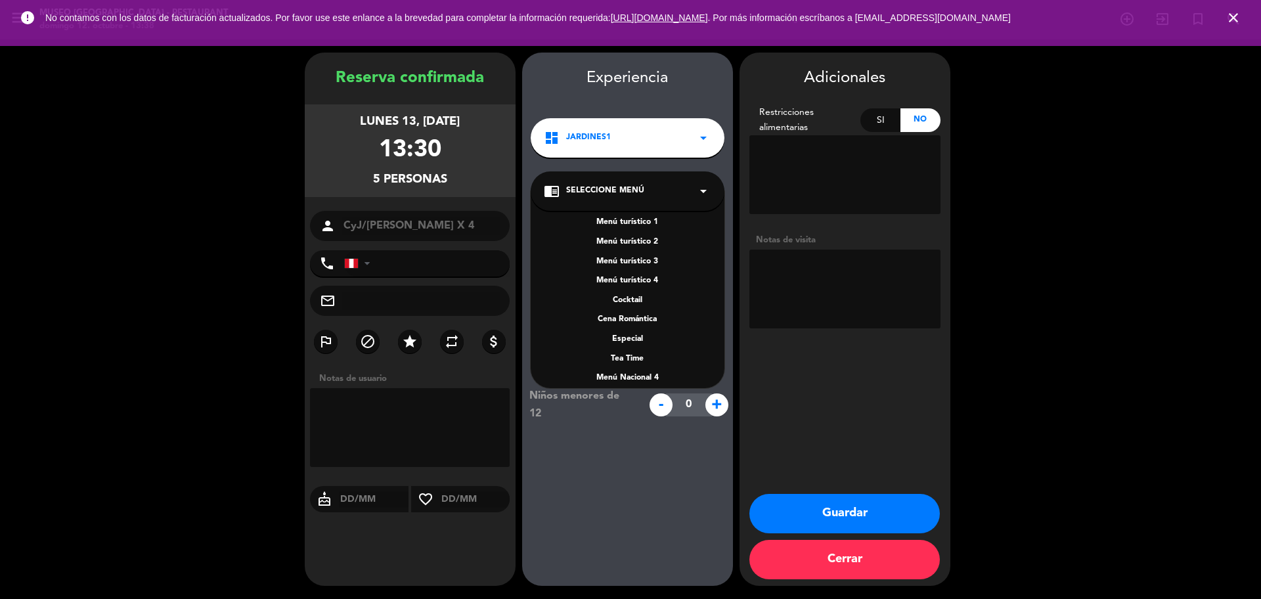
click at [637, 237] on div "Menú turístico 2" at bounding box center [627, 242] width 167 height 13
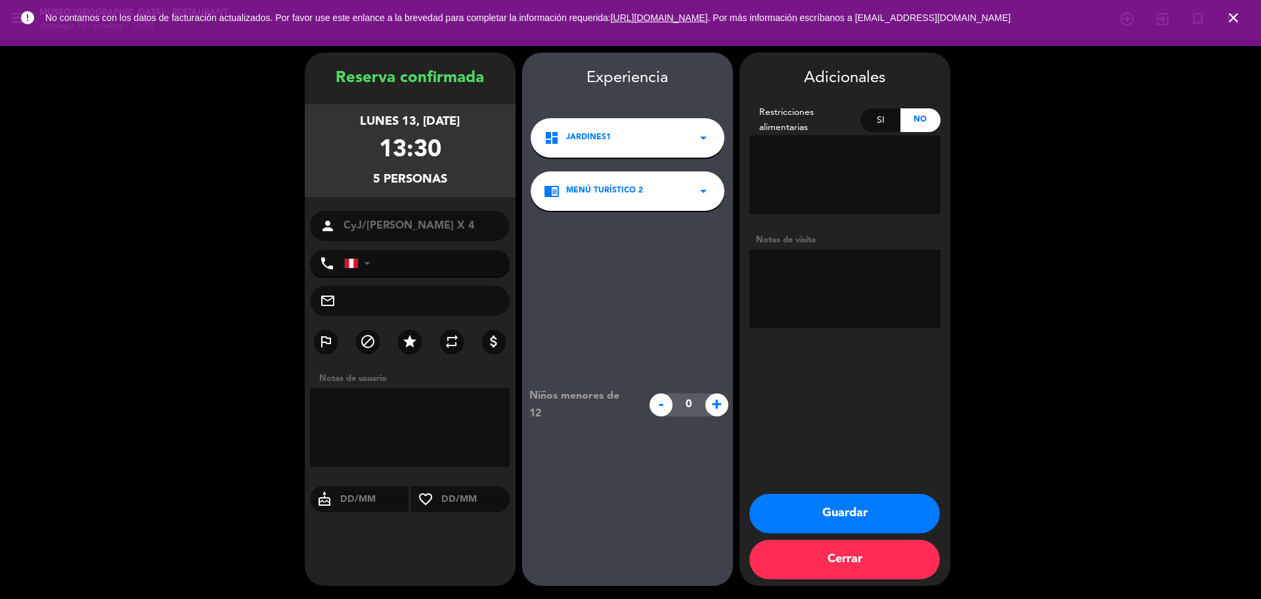
click at [771, 251] on textarea at bounding box center [844, 289] width 191 height 79
paste textarea "[DATE] Almuerzo set menu pax [PERSON_NAME] X 4"
paste textarea "[PERSON_NAME], total 5 personas Cualquier consumo adicional [PERSON_NAME] ser a…"
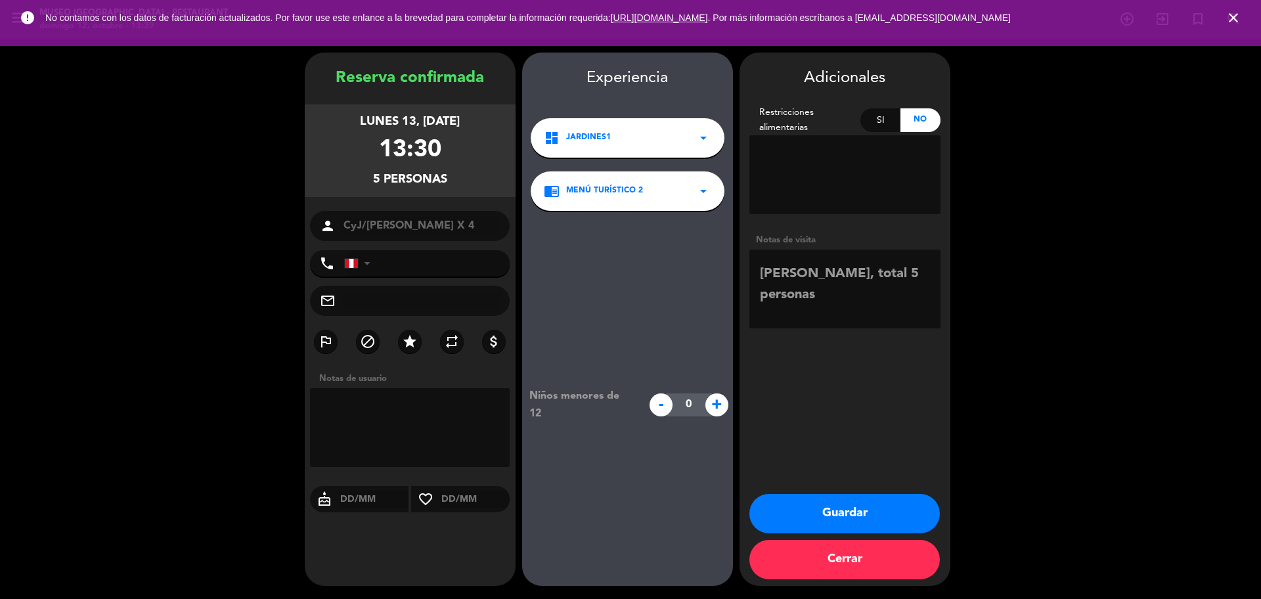
click at [854, 276] on textarea at bounding box center [844, 289] width 191 height 79
drag, startPoint x: 846, startPoint y: 276, endPoint x: 876, endPoint y: 295, distance: 35.2
click at [876, 295] on textarea at bounding box center [844, 289] width 191 height 79
click at [760, 276] on textarea at bounding box center [844, 289] width 191 height 79
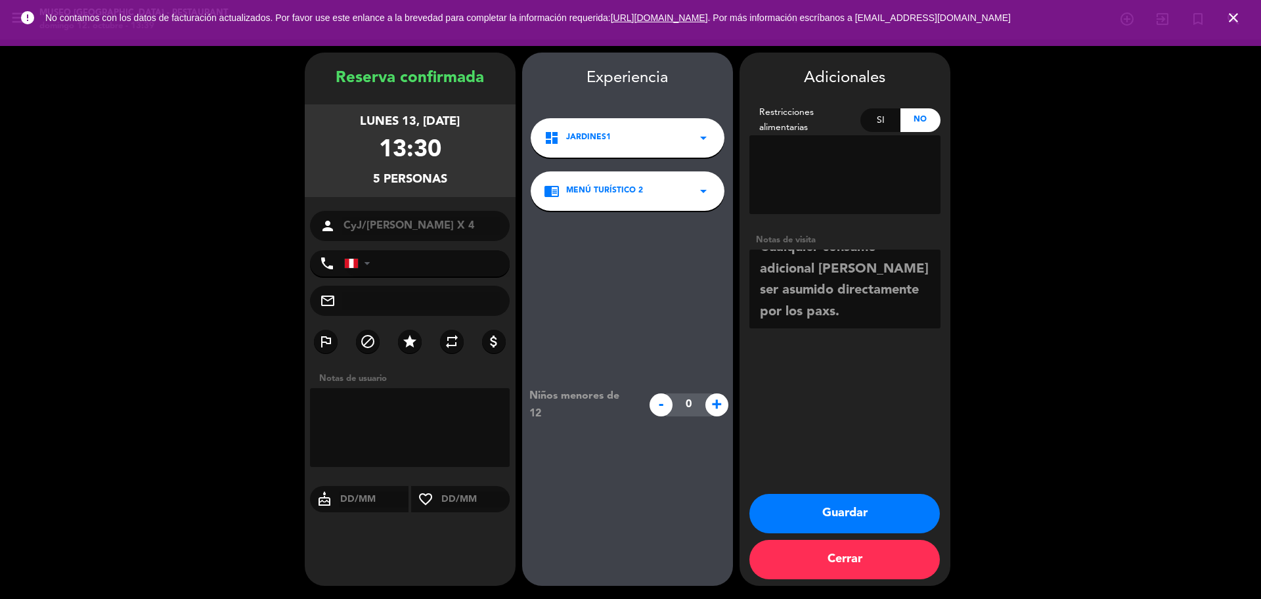
click at [759, 255] on textarea at bounding box center [844, 289] width 191 height 79
drag, startPoint x: 759, startPoint y: 252, endPoint x: 869, endPoint y: 295, distance: 118.5
click at [760, 251] on textarea at bounding box center [844, 289] width 191 height 79
type textarea "[DATE] Almuerzo set menu pax [PERSON_NAME] X 4 Menú 2 4px: $96 1 guía: $22 Guía…"
click at [819, 513] on button "Guardar" at bounding box center [844, 513] width 190 height 39
